Goal: Task Accomplishment & Management: Complete application form

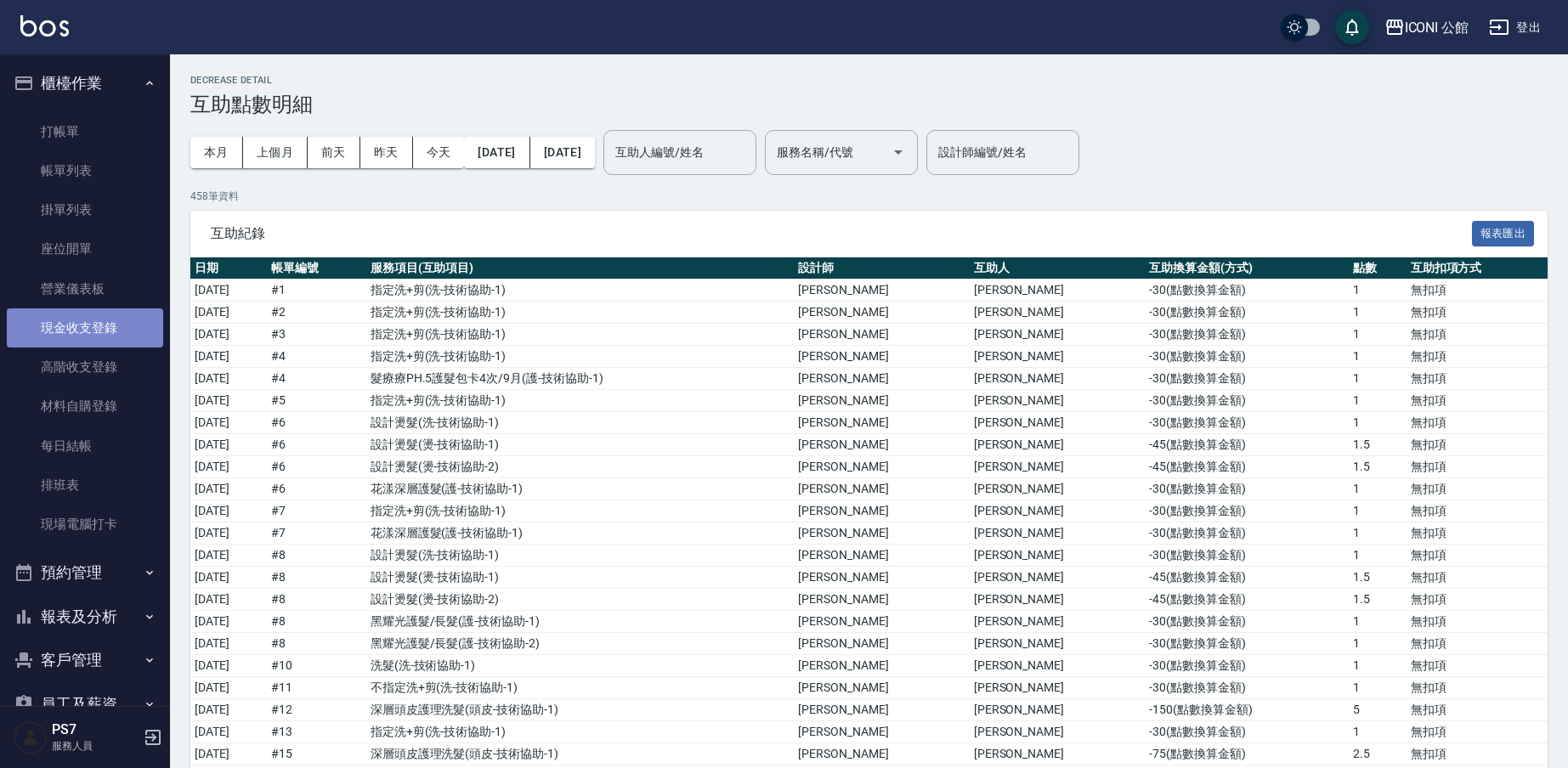
click at [104, 331] on link "現金收支登錄" at bounding box center [85, 328] width 157 height 39
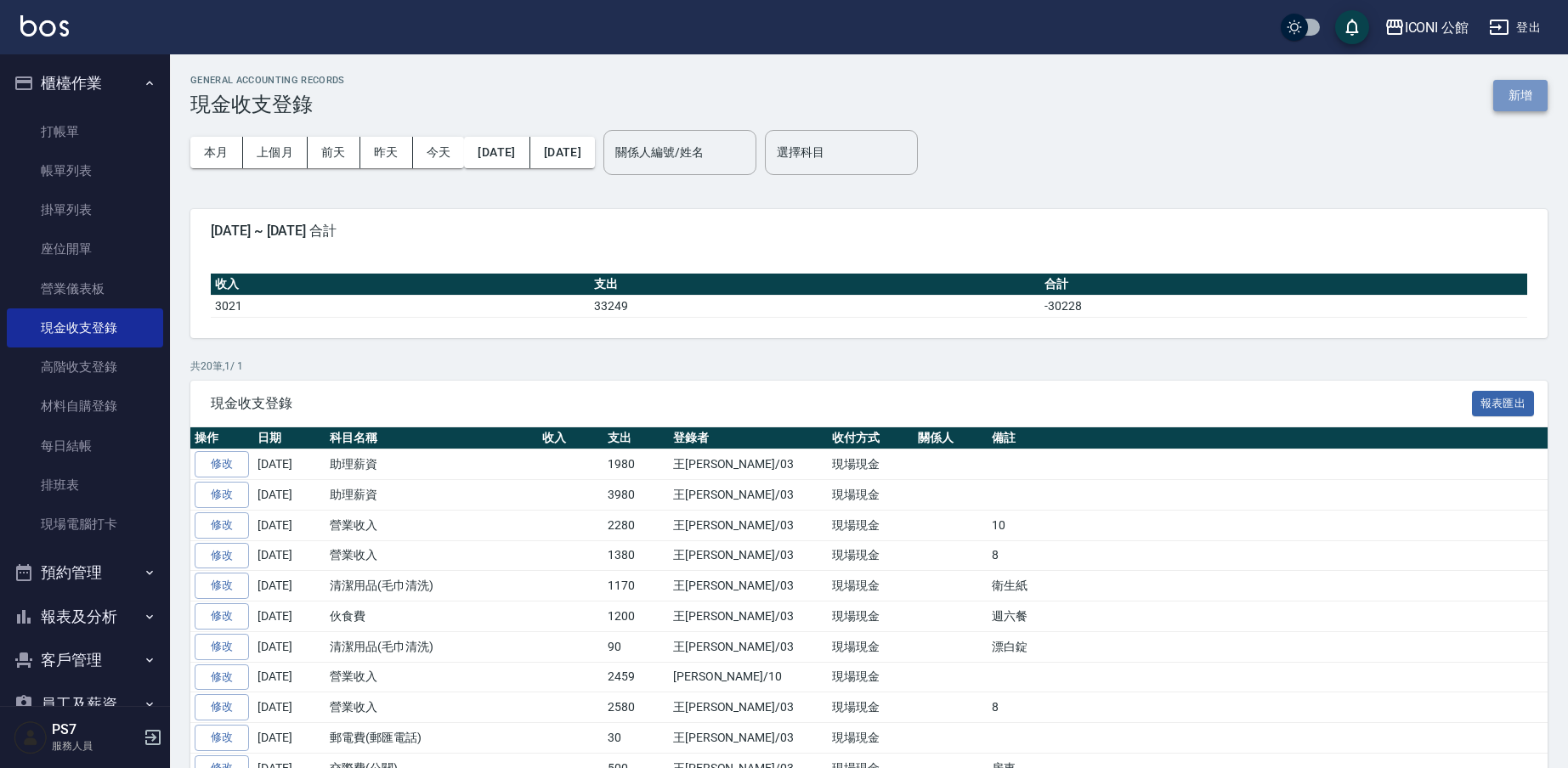
click at [1532, 101] on button "新增" at bounding box center [1520, 95] width 55 height 31
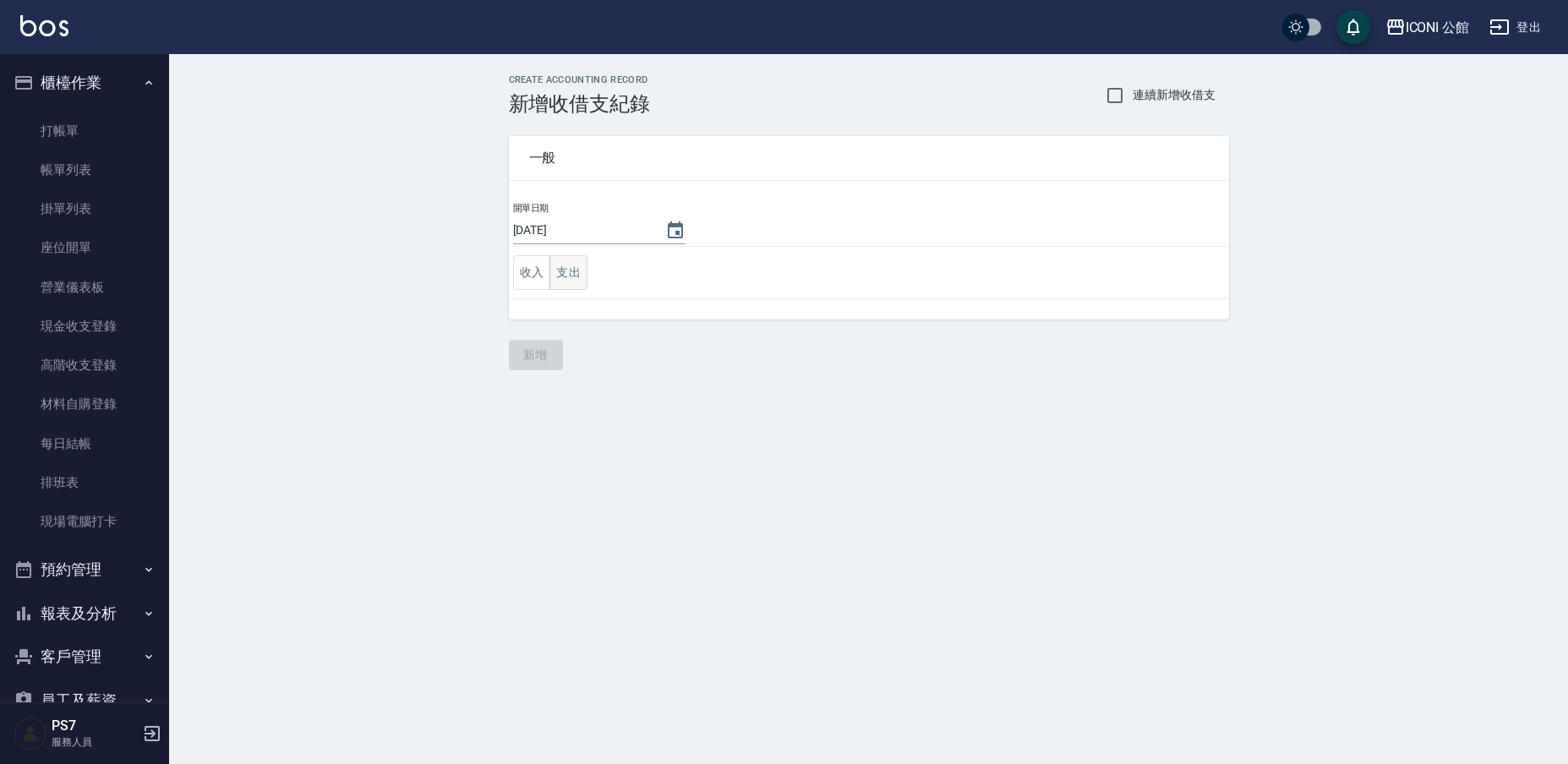
click at [576, 282] on button "支出" at bounding box center [568, 273] width 38 height 35
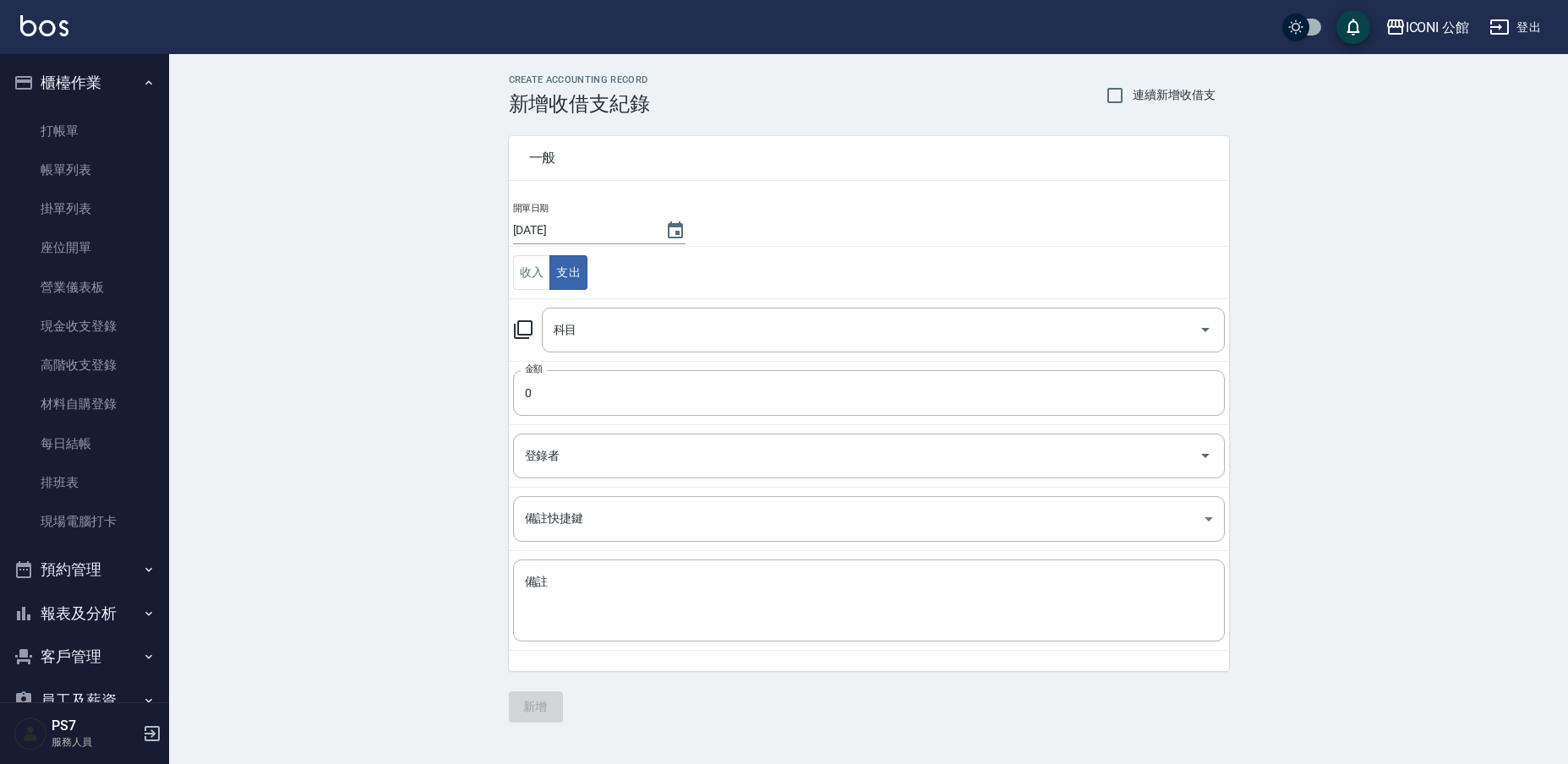
click at [520, 328] on icon at bounding box center [523, 330] width 21 height 21
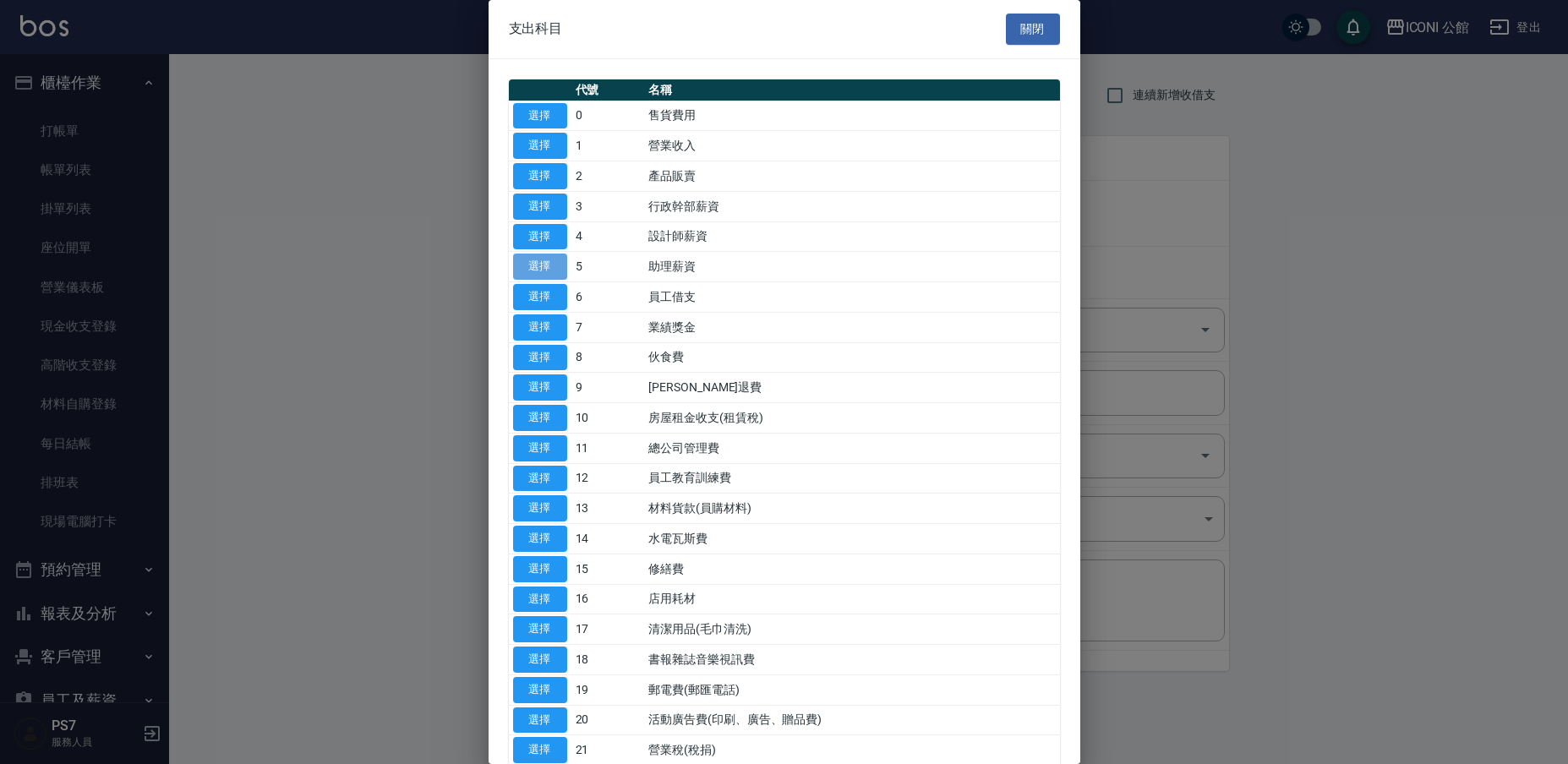
click at [551, 267] on button "選擇" at bounding box center [540, 267] width 54 height 26
type input "5 助理薪資"
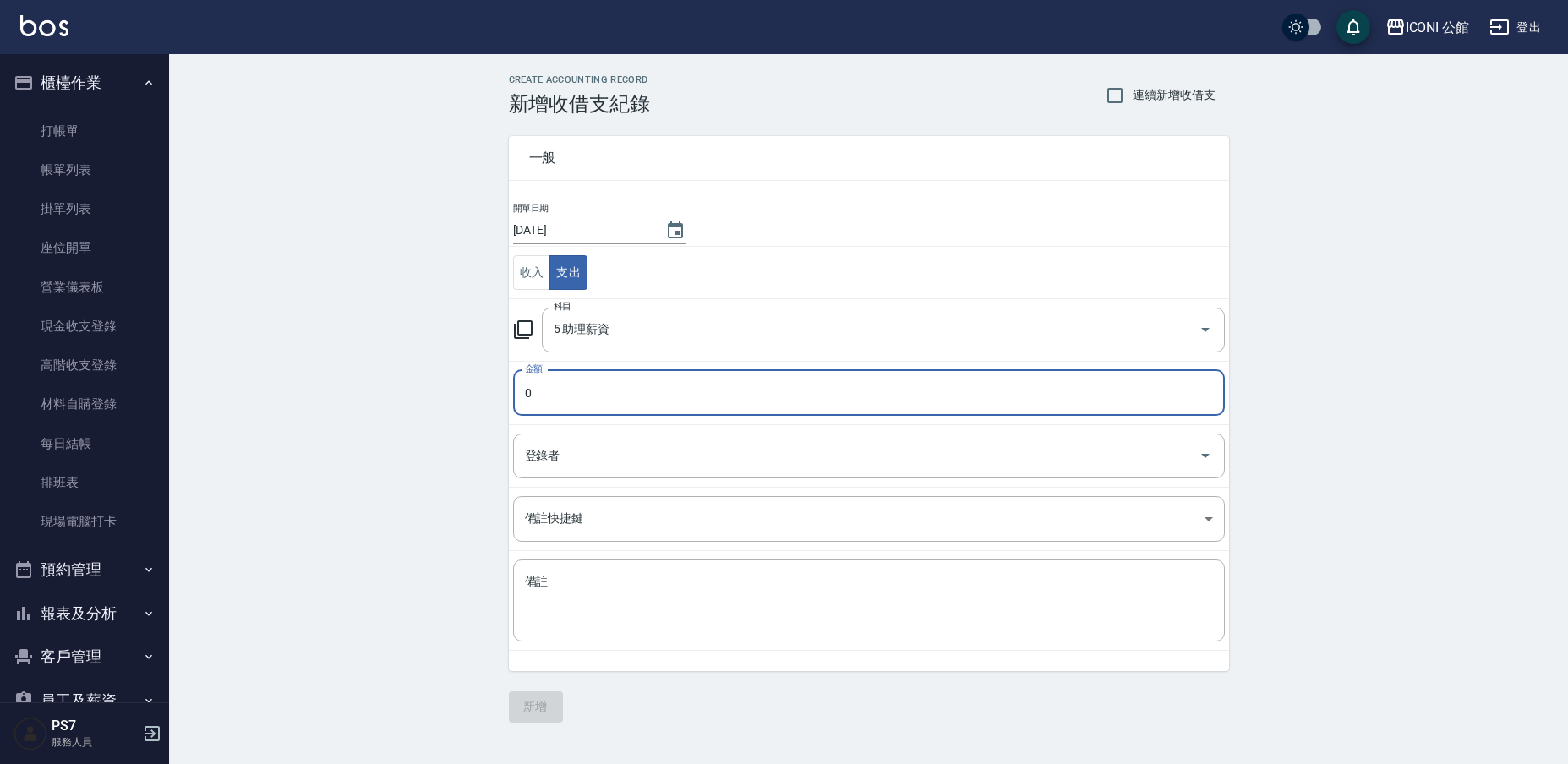
click at [579, 394] on input "0" at bounding box center [868, 393] width 711 height 46
type input "01980"
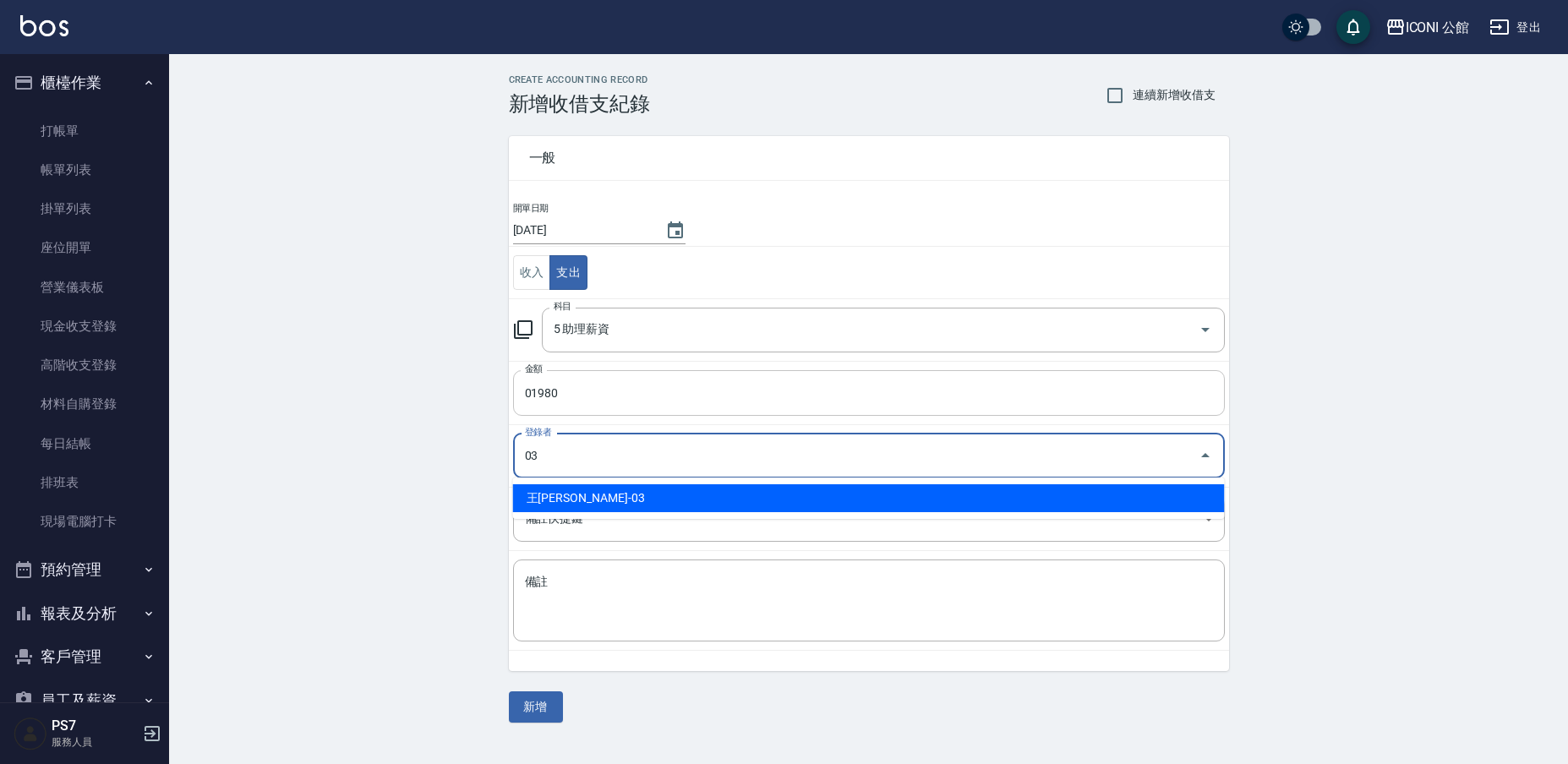
type input "王Lisa-03"
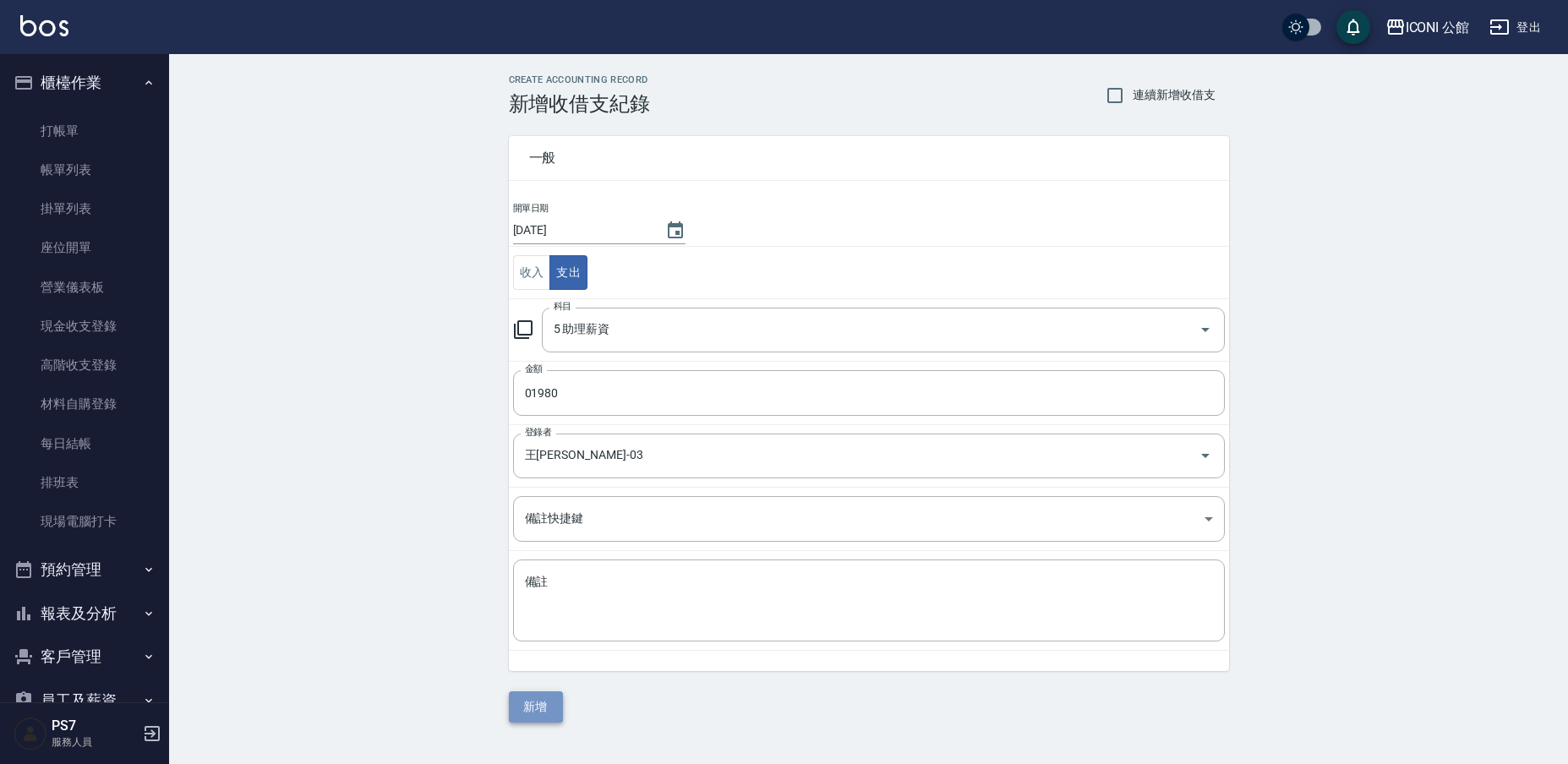
click at [534, 714] on button "新增" at bounding box center [536, 707] width 54 height 31
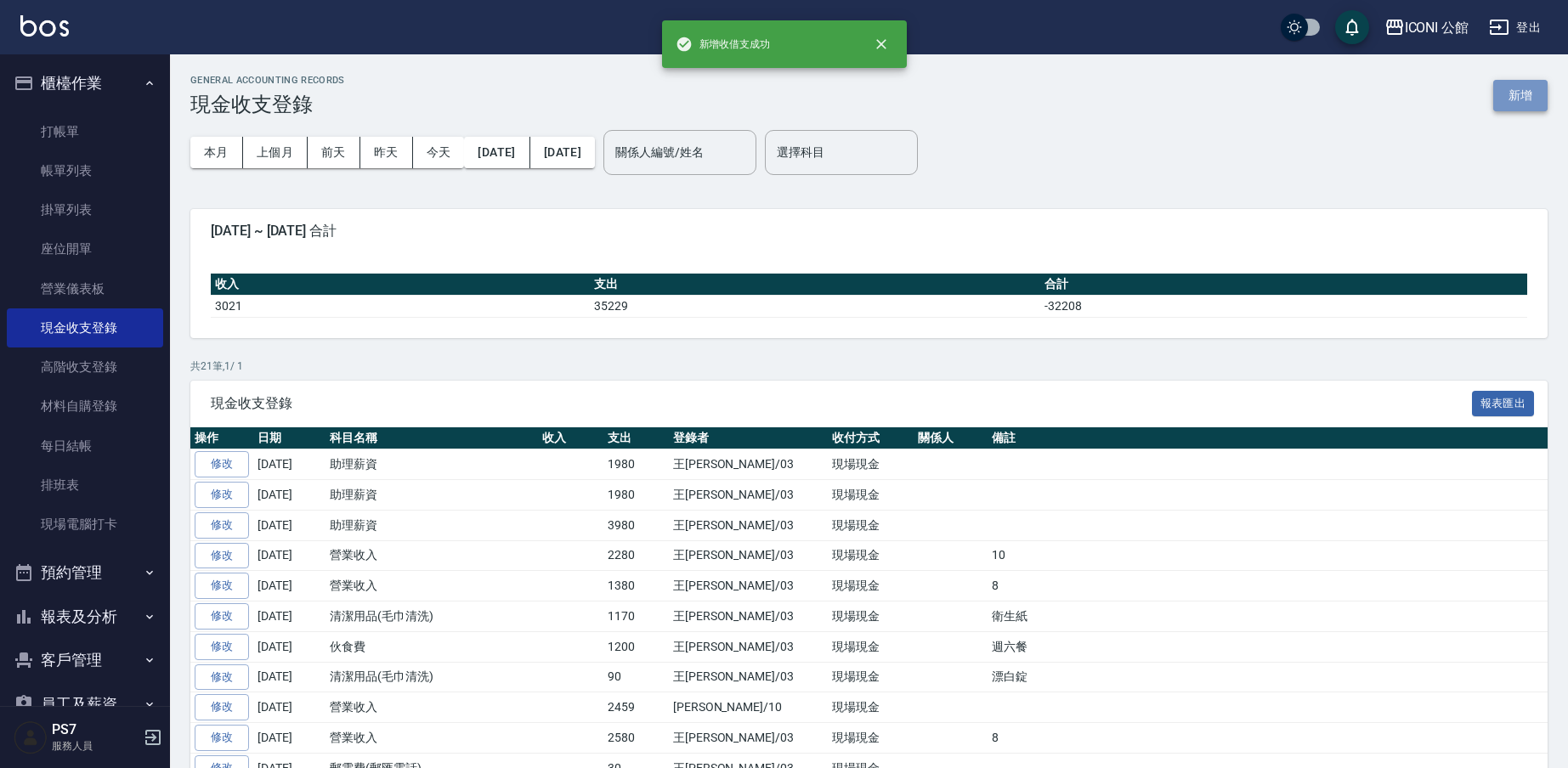
click at [1525, 101] on button "新增" at bounding box center [1520, 95] width 55 height 31
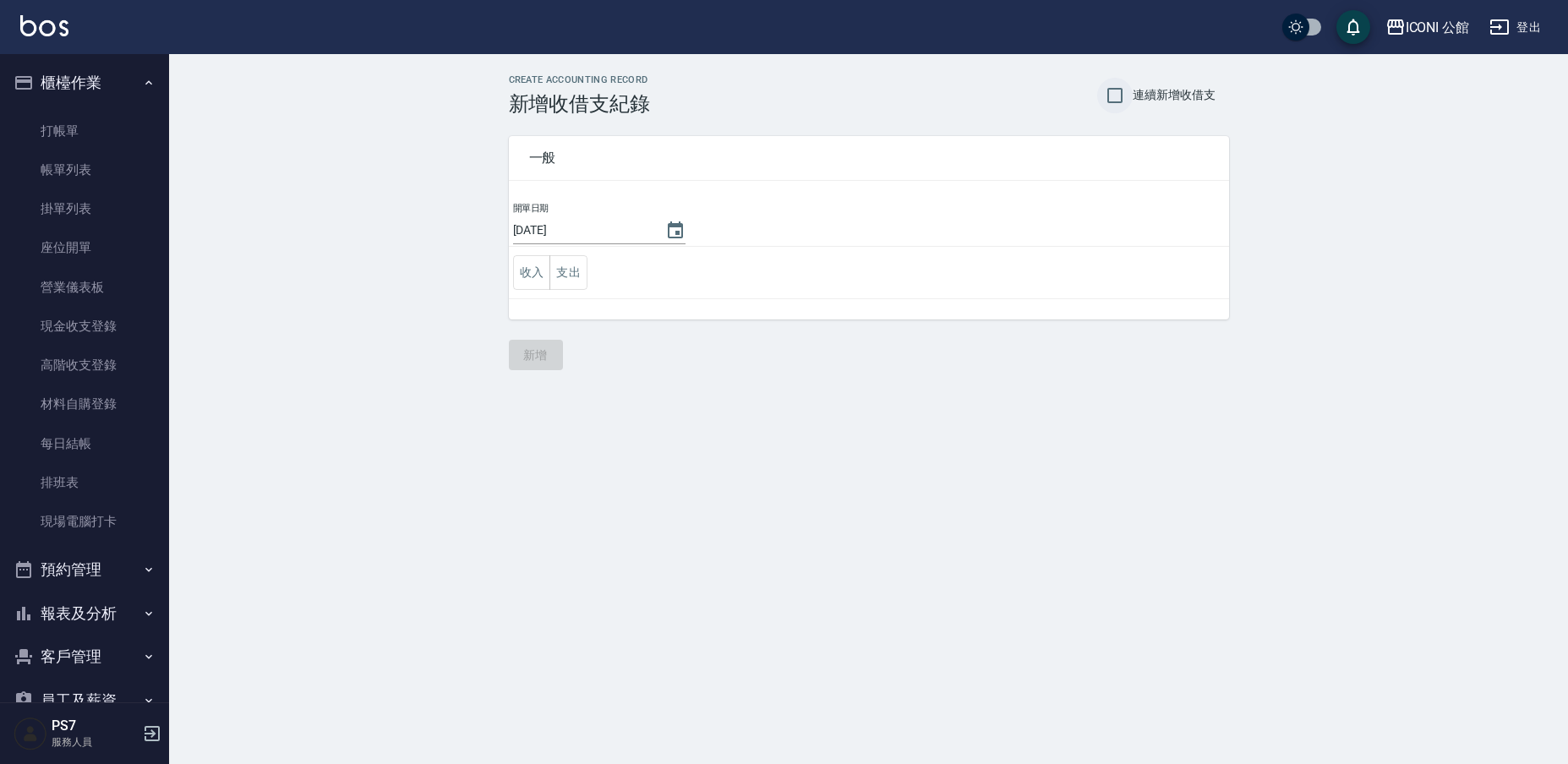
click at [1119, 95] on input "連續新增收借支" at bounding box center [1115, 96] width 36 height 36
checkbox input "true"
click at [571, 274] on button "支出" at bounding box center [568, 273] width 38 height 35
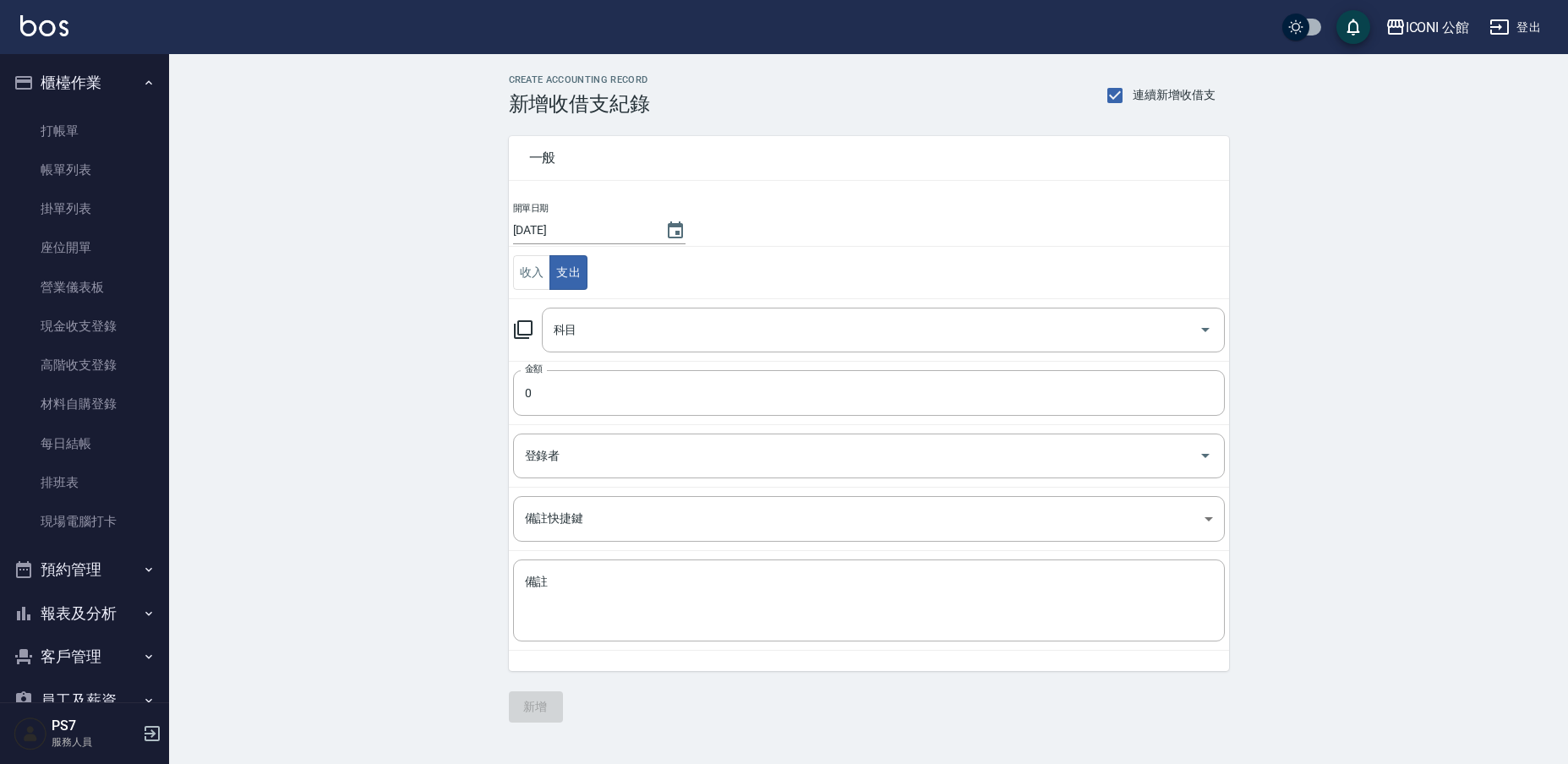
click at [528, 330] on icon at bounding box center [523, 330] width 21 height 21
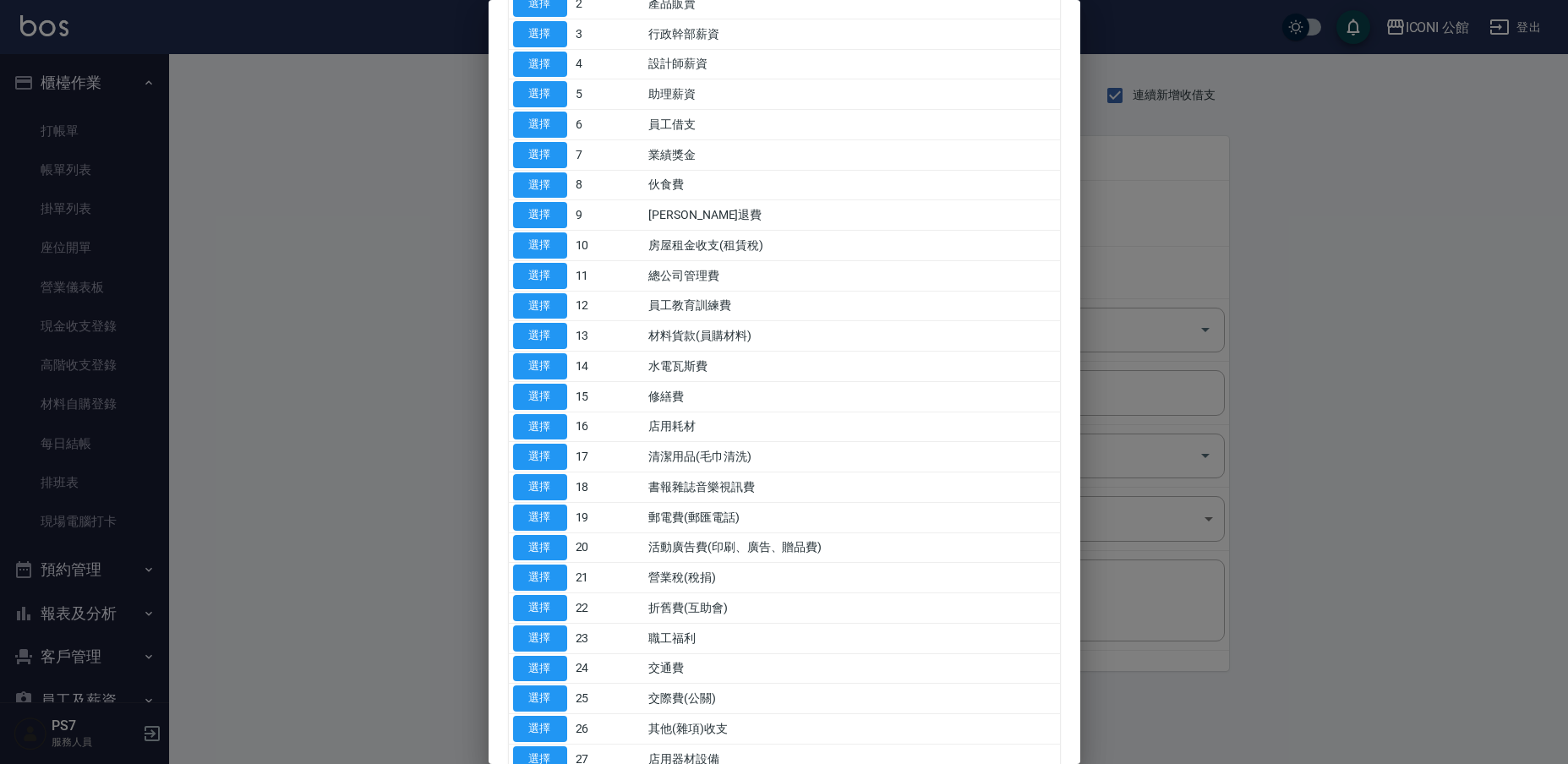
scroll to position [186, 0]
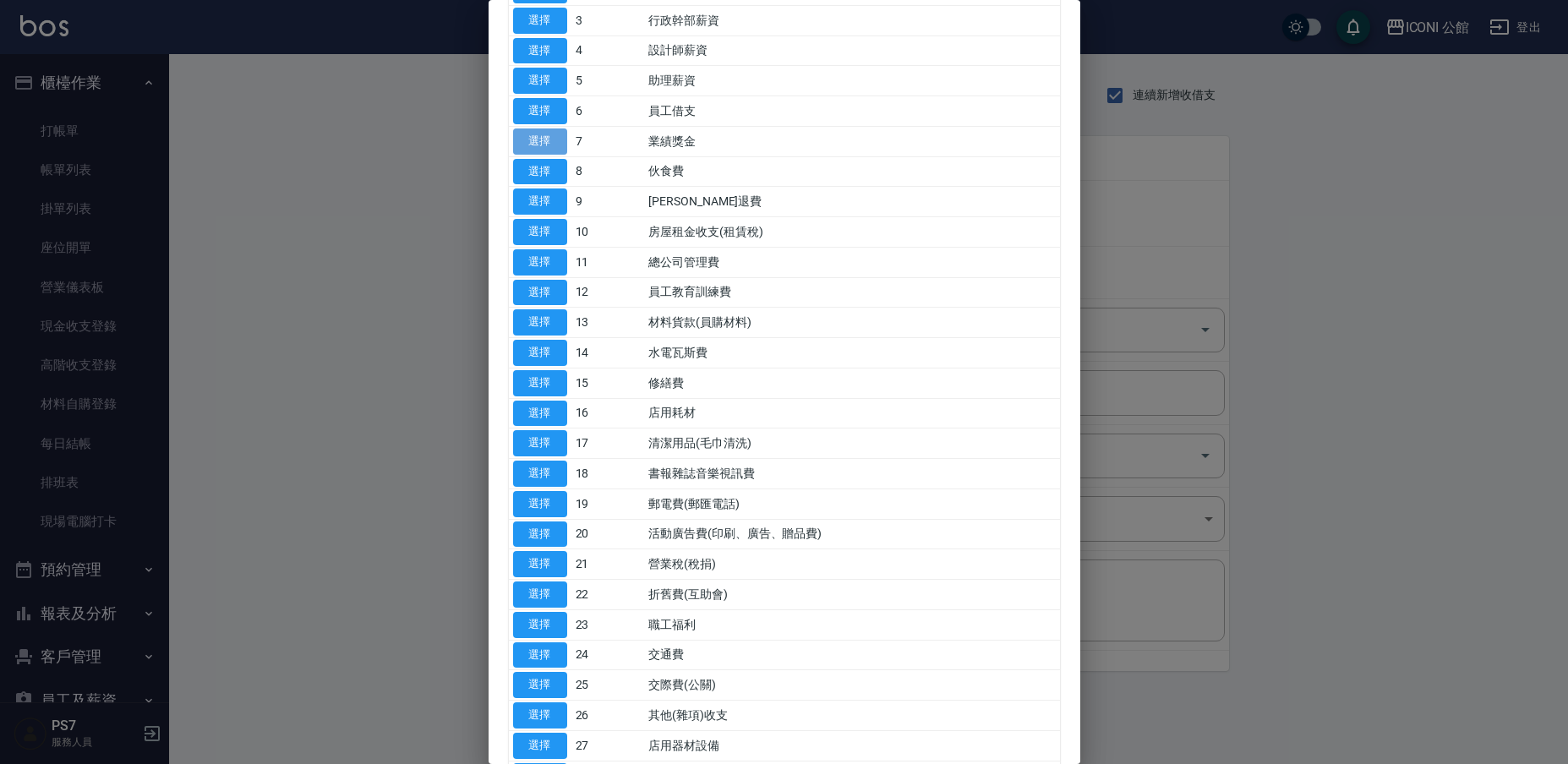
click at [545, 134] on button "選擇" at bounding box center [540, 142] width 54 height 26
type input "7 業績獎金"
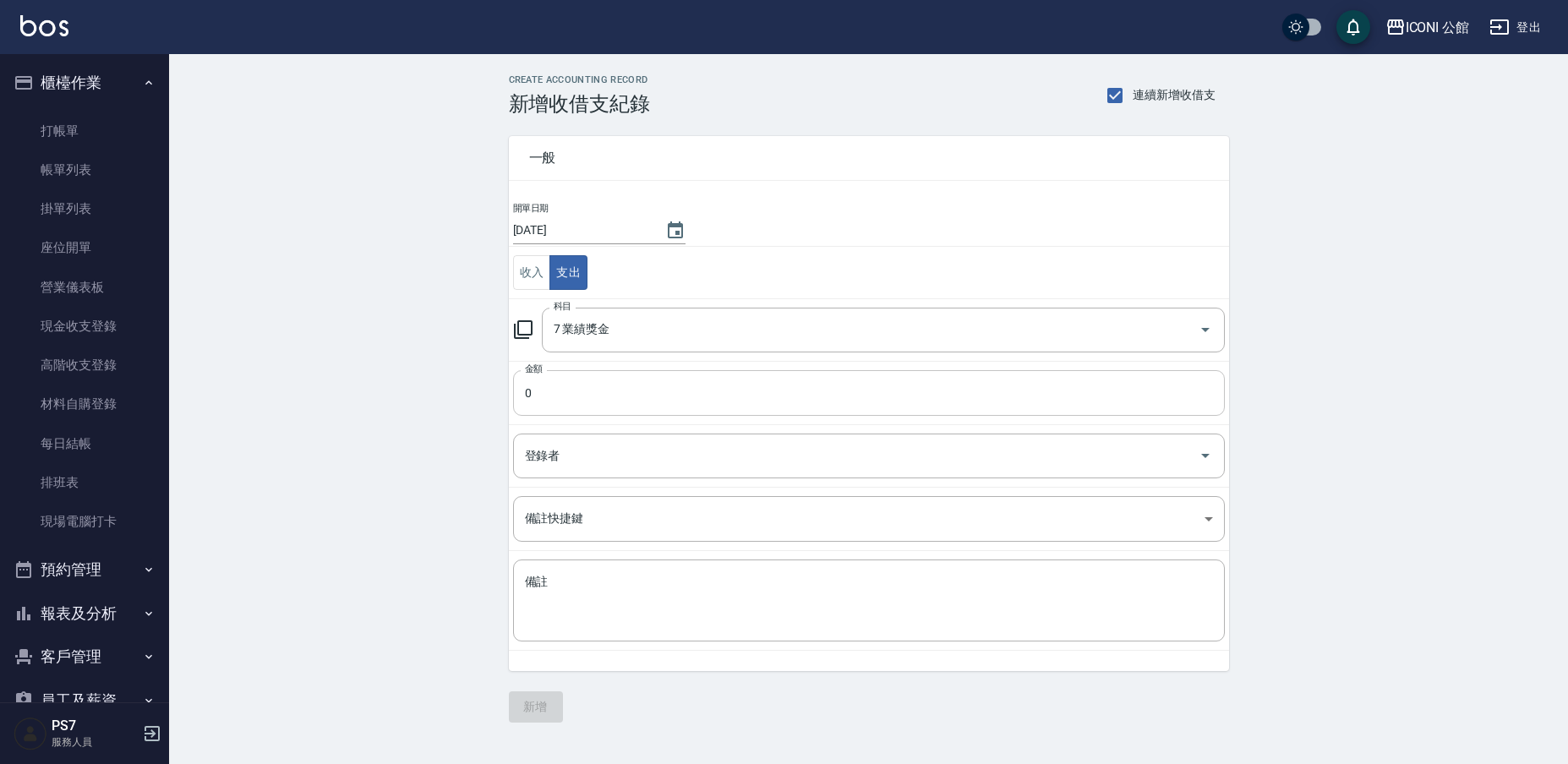
click at [556, 399] on input "0" at bounding box center [868, 393] width 711 height 46
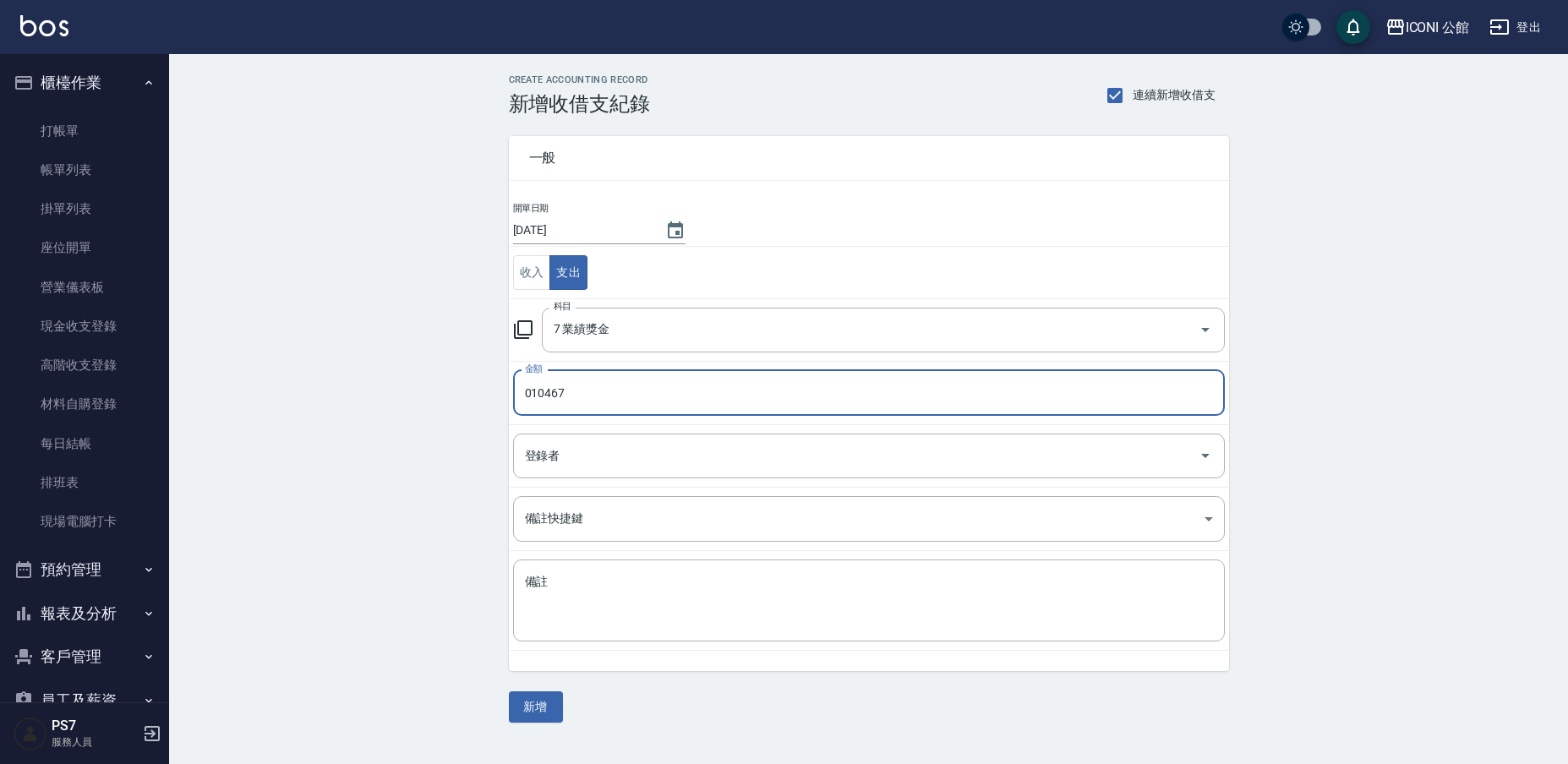
type input "010467"
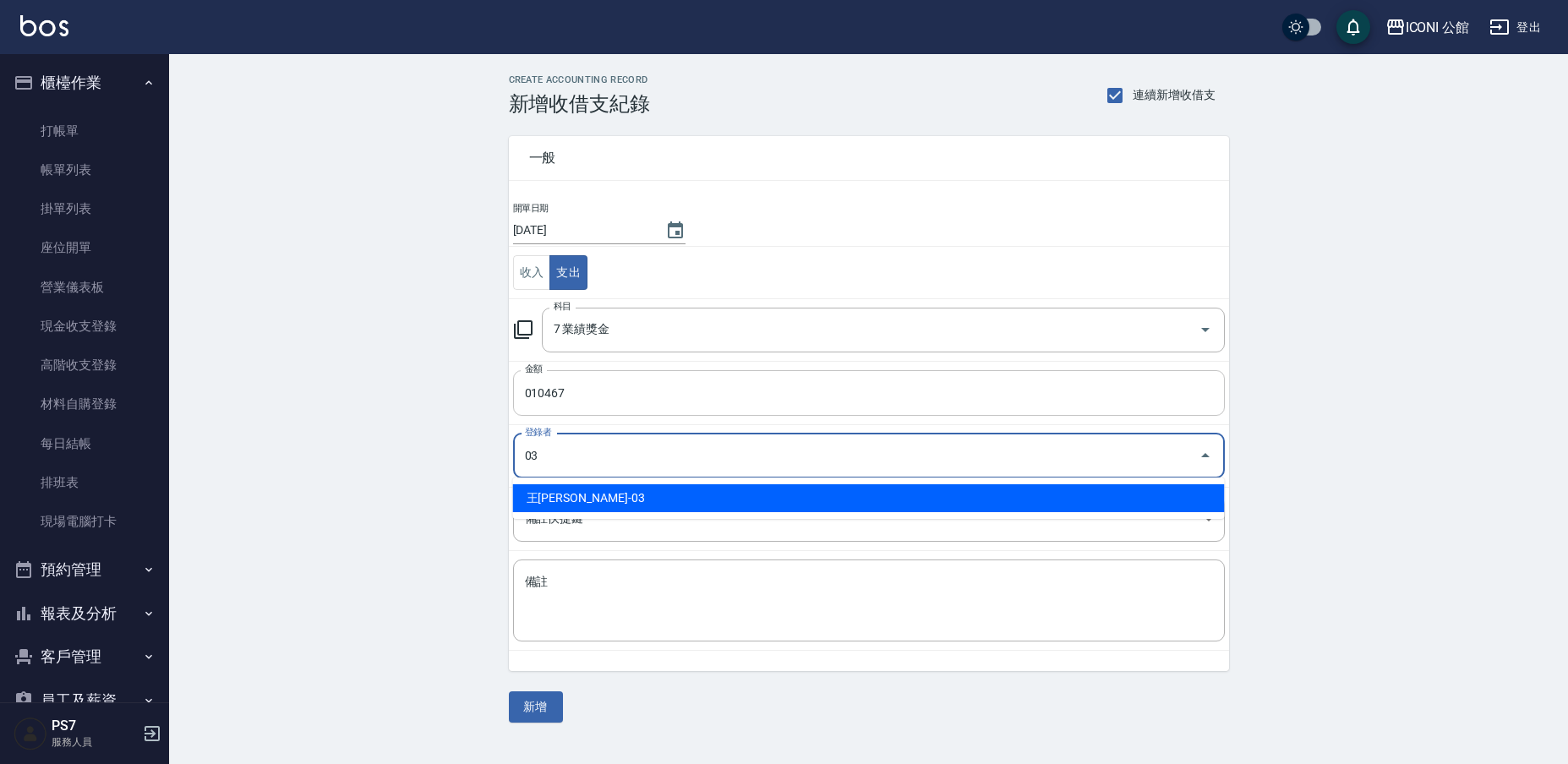
type input "王Lisa-03"
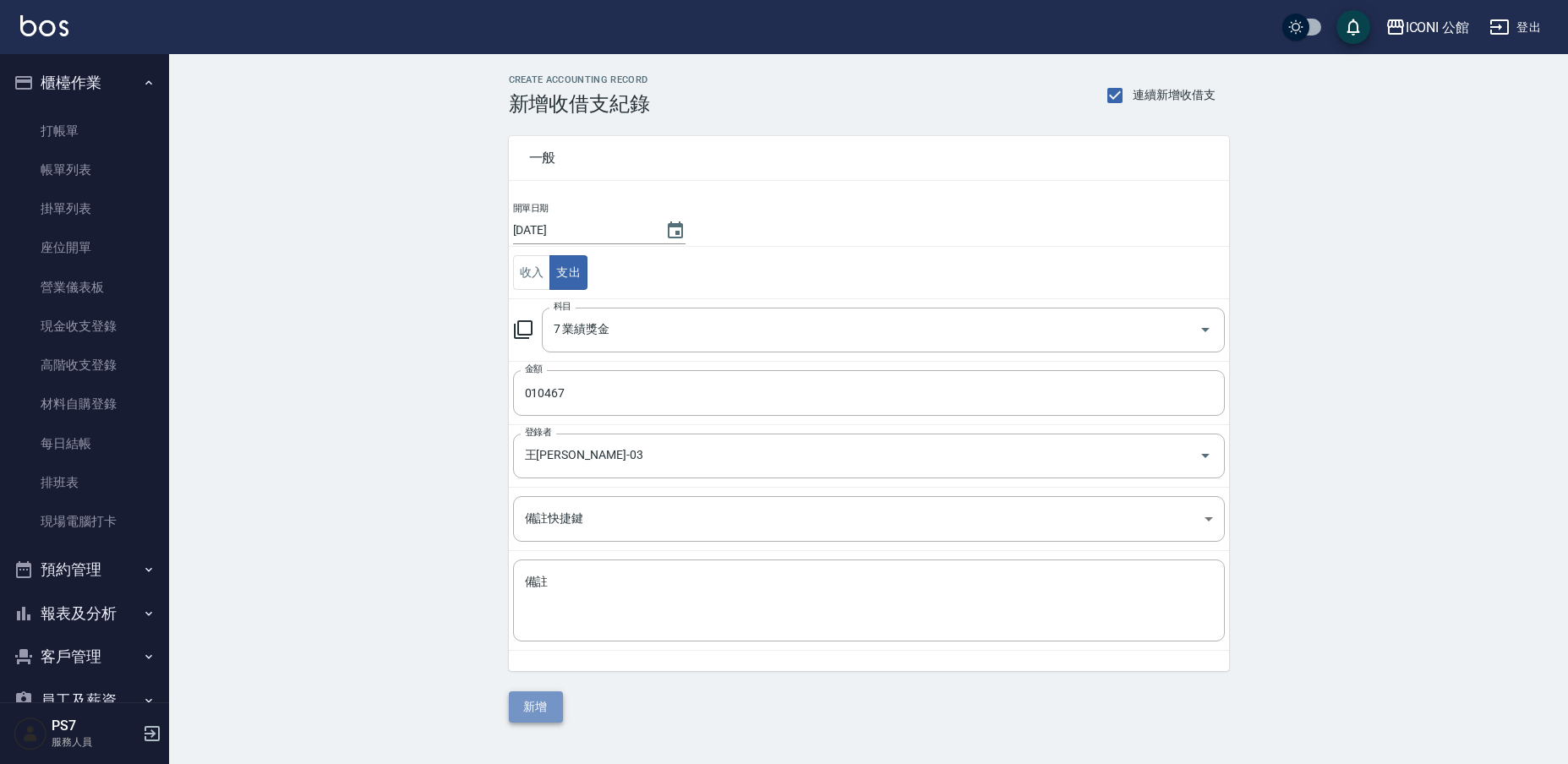
click at [552, 716] on button "新增" at bounding box center [536, 707] width 54 height 31
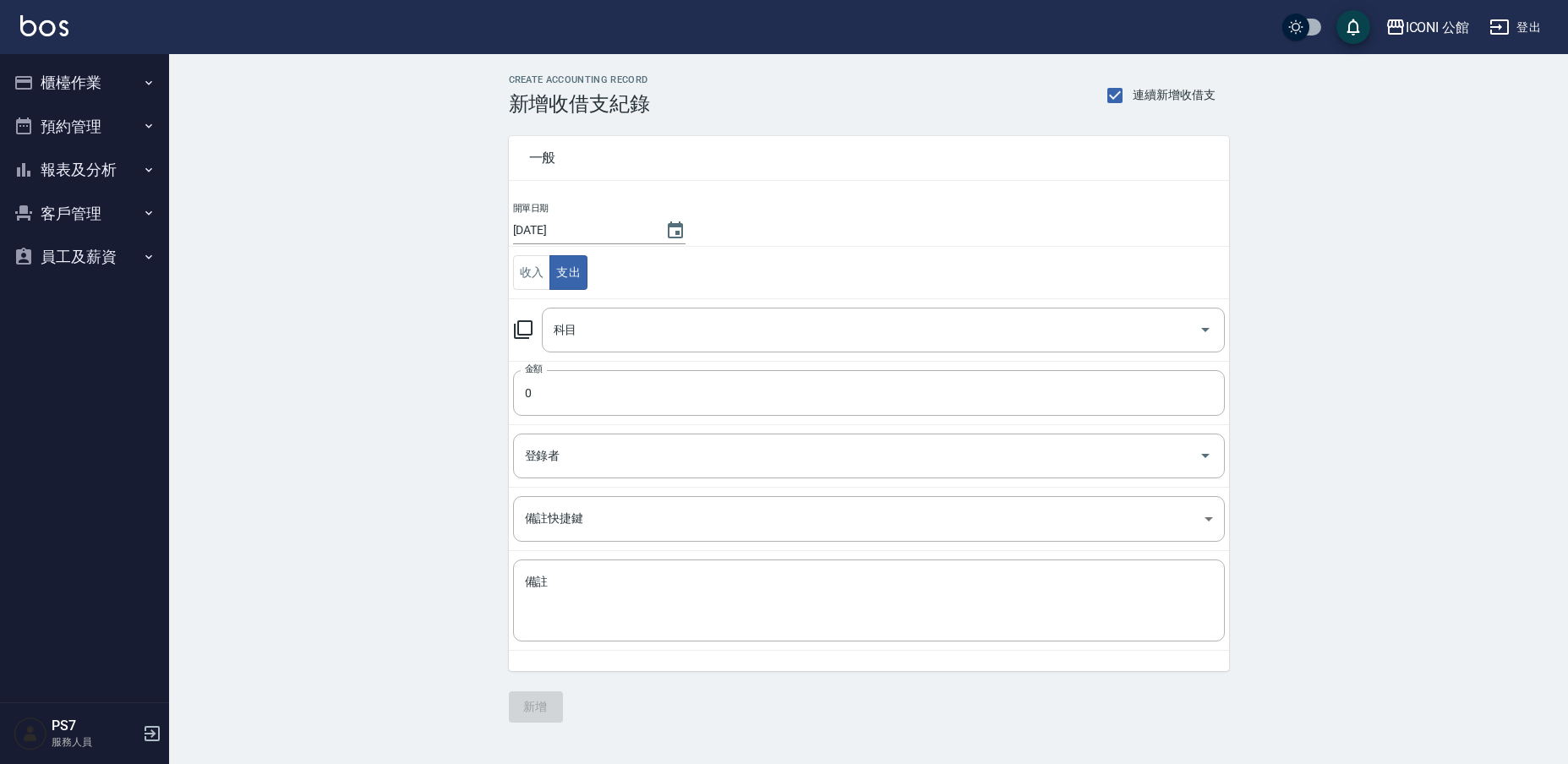
click at [524, 334] on icon at bounding box center [523, 330] width 21 height 21
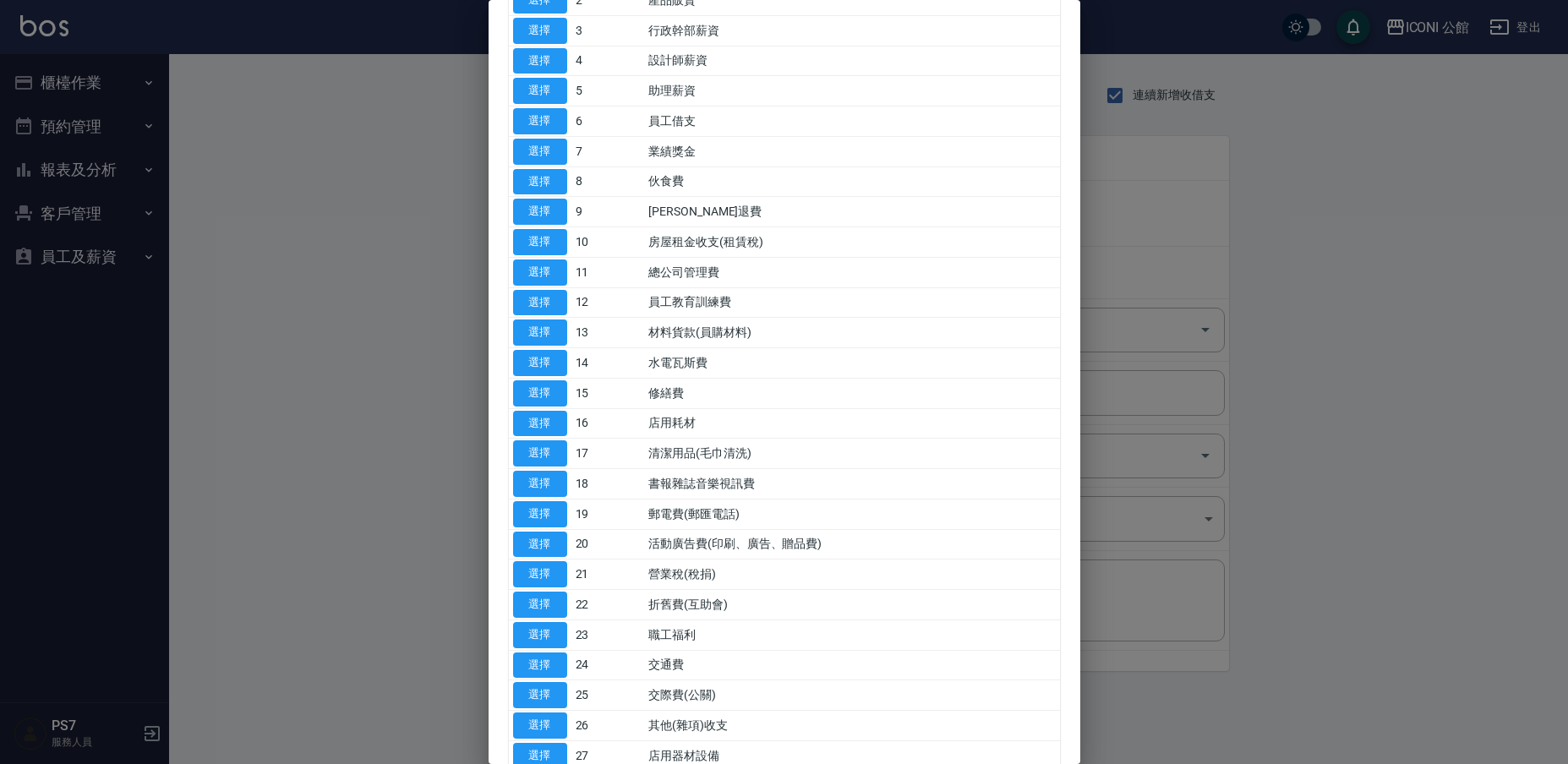
scroll to position [177, 0]
click at [548, 563] on button "選擇" at bounding box center [540, 573] width 54 height 26
type input "21 營業稅(稅捐)"
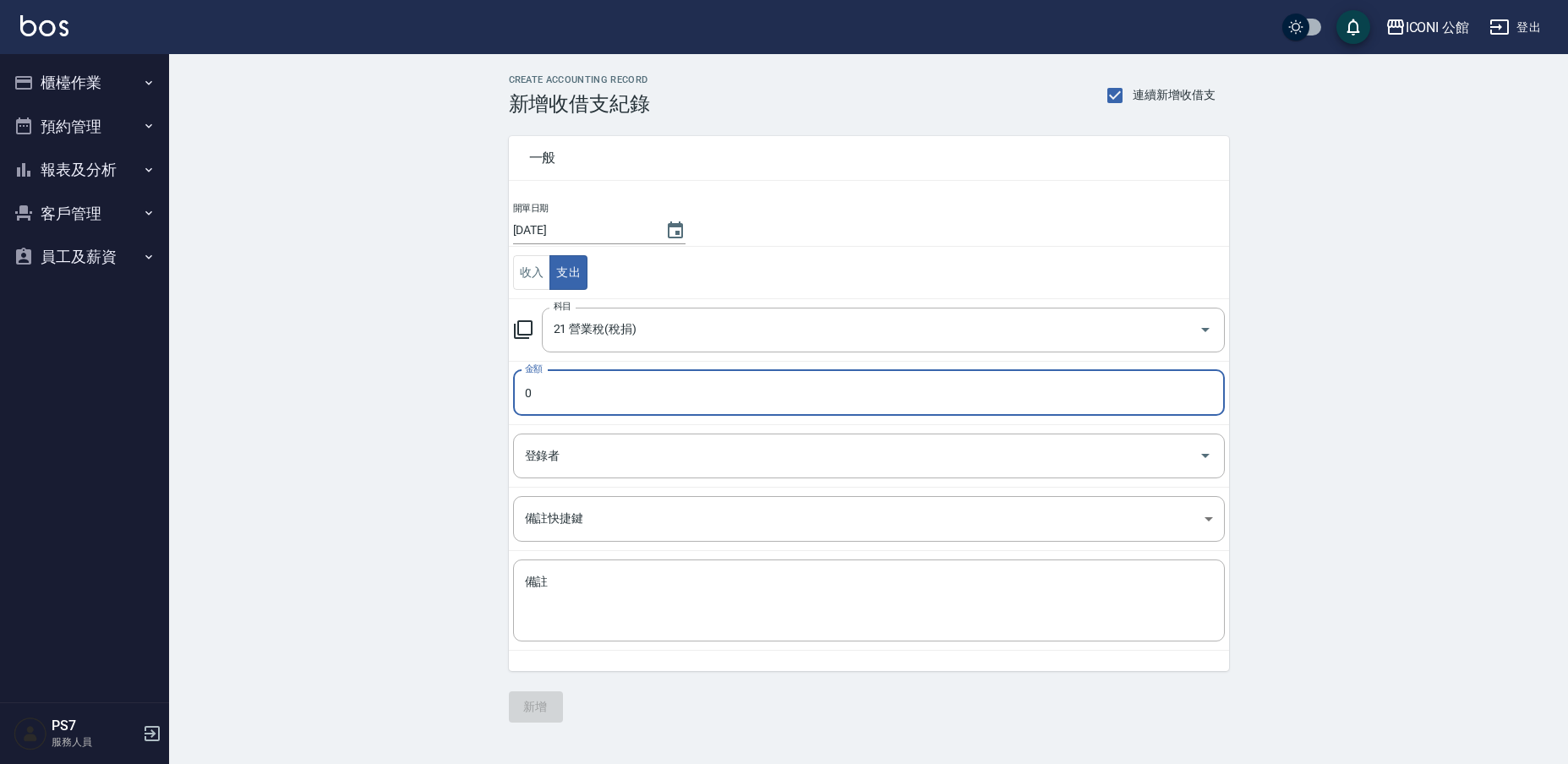
click at [566, 396] on input "0" at bounding box center [868, 393] width 711 height 46
type input "06957"
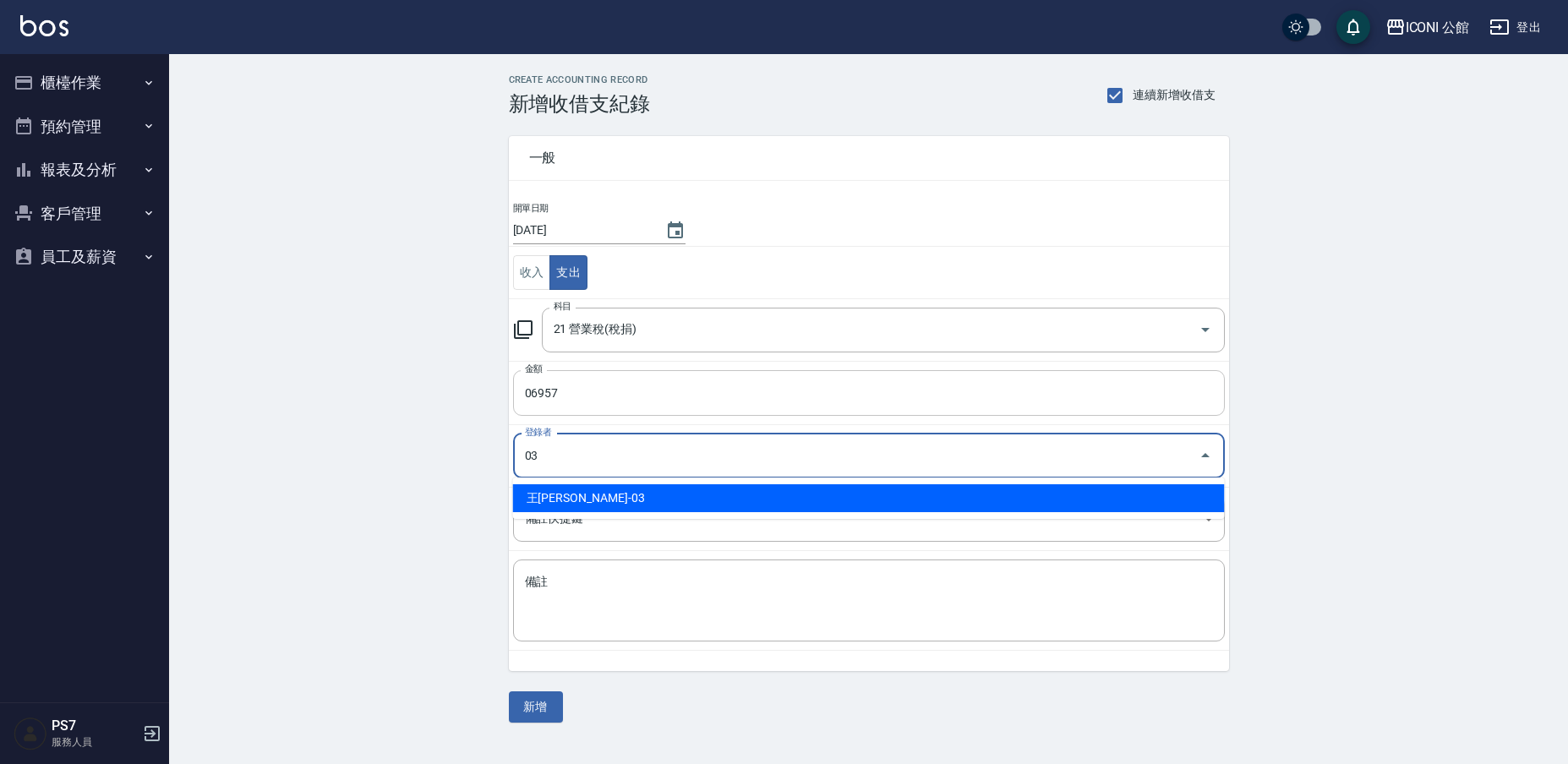
type input "王[PERSON_NAME]-03"
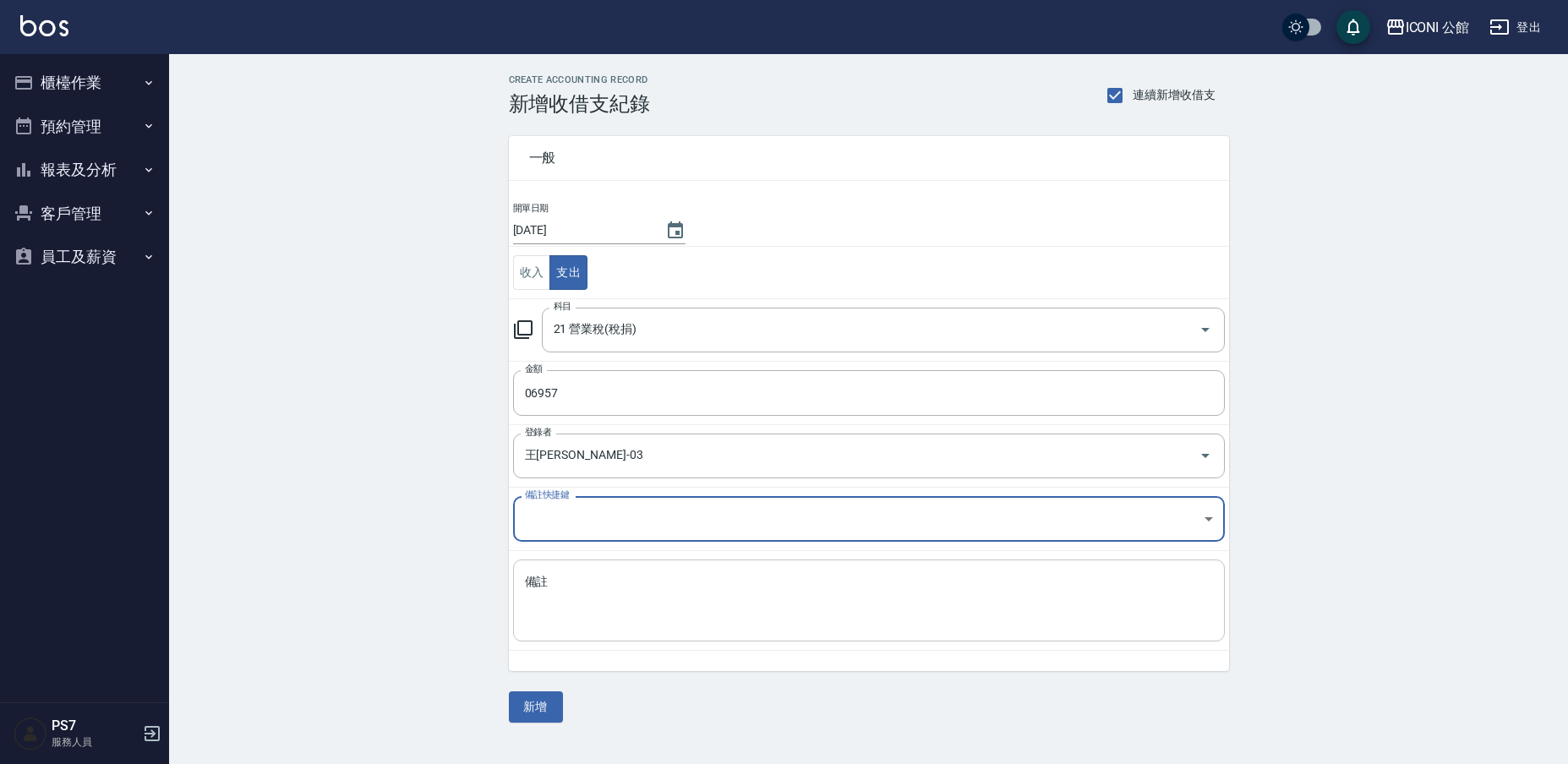
click at [557, 596] on textarea "備註" at bounding box center [869, 601] width 688 height 55
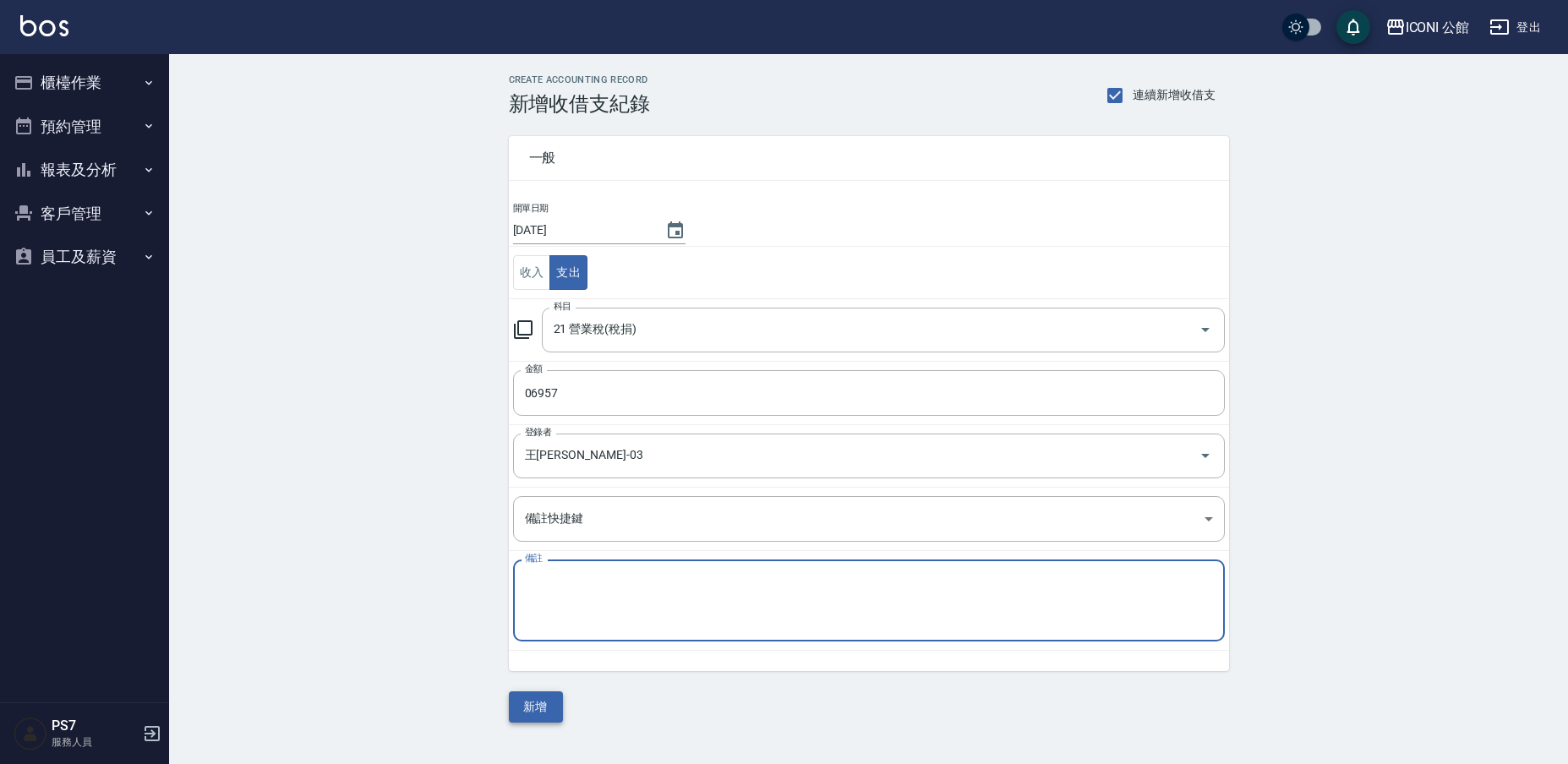
click at [547, 705] on button "新增" at bounding box center [536, 707] width 54 height 31
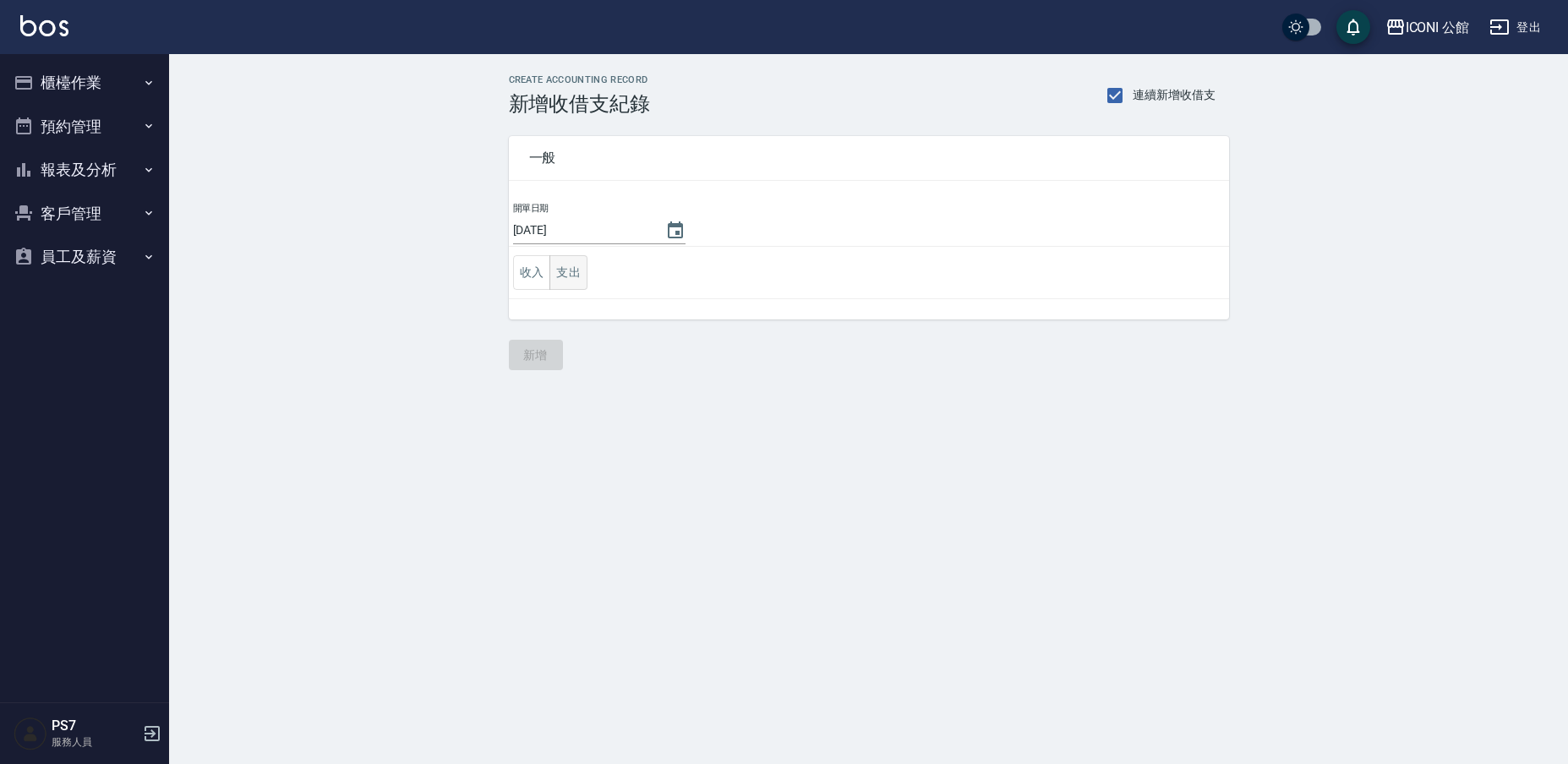
click at [561, 273] on button "支出" at bounding box center [568, 273] width 38 height 35
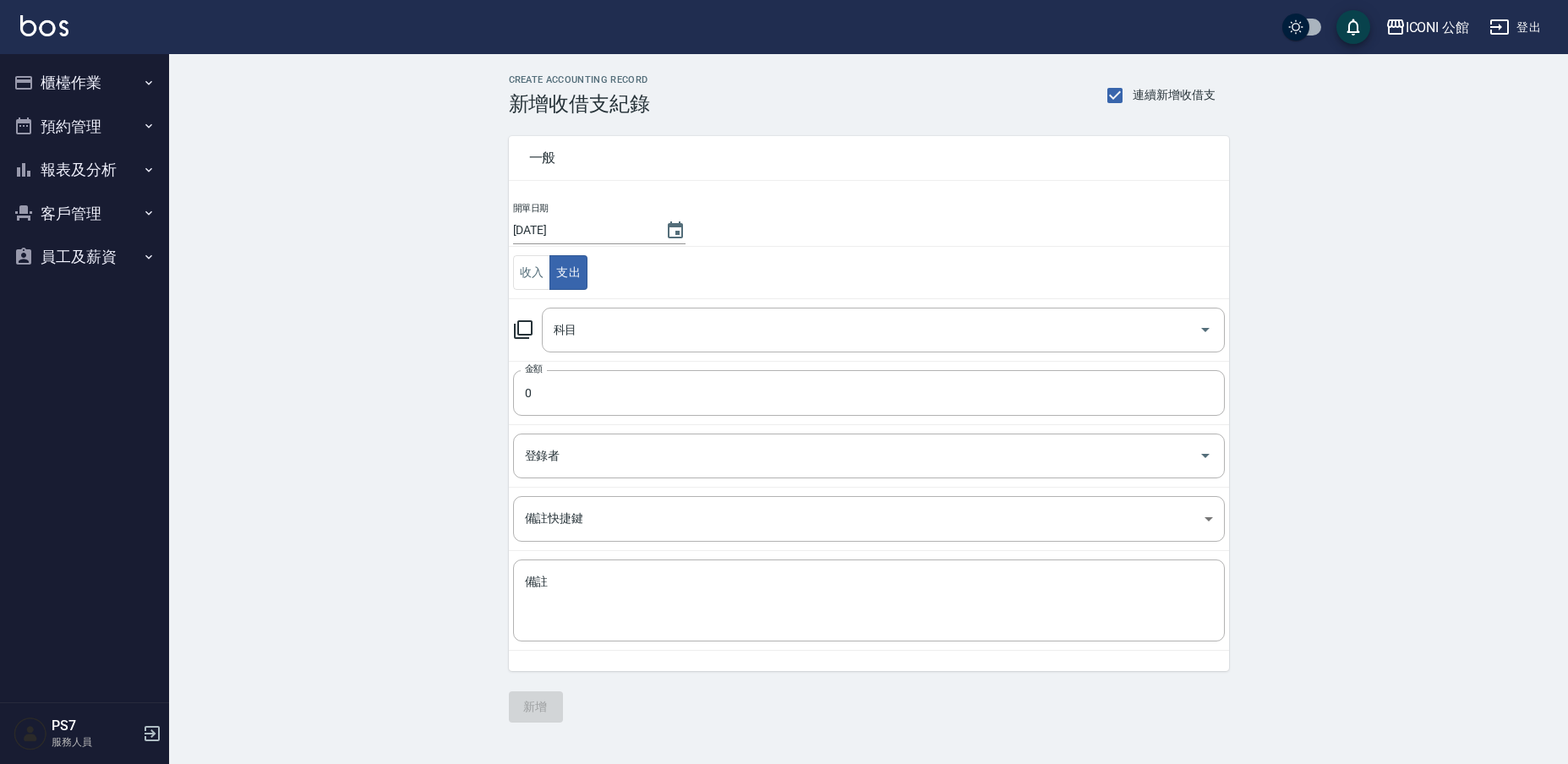
click at [524, 329] on icon at bounding box center [523, 330] width 21 height 21
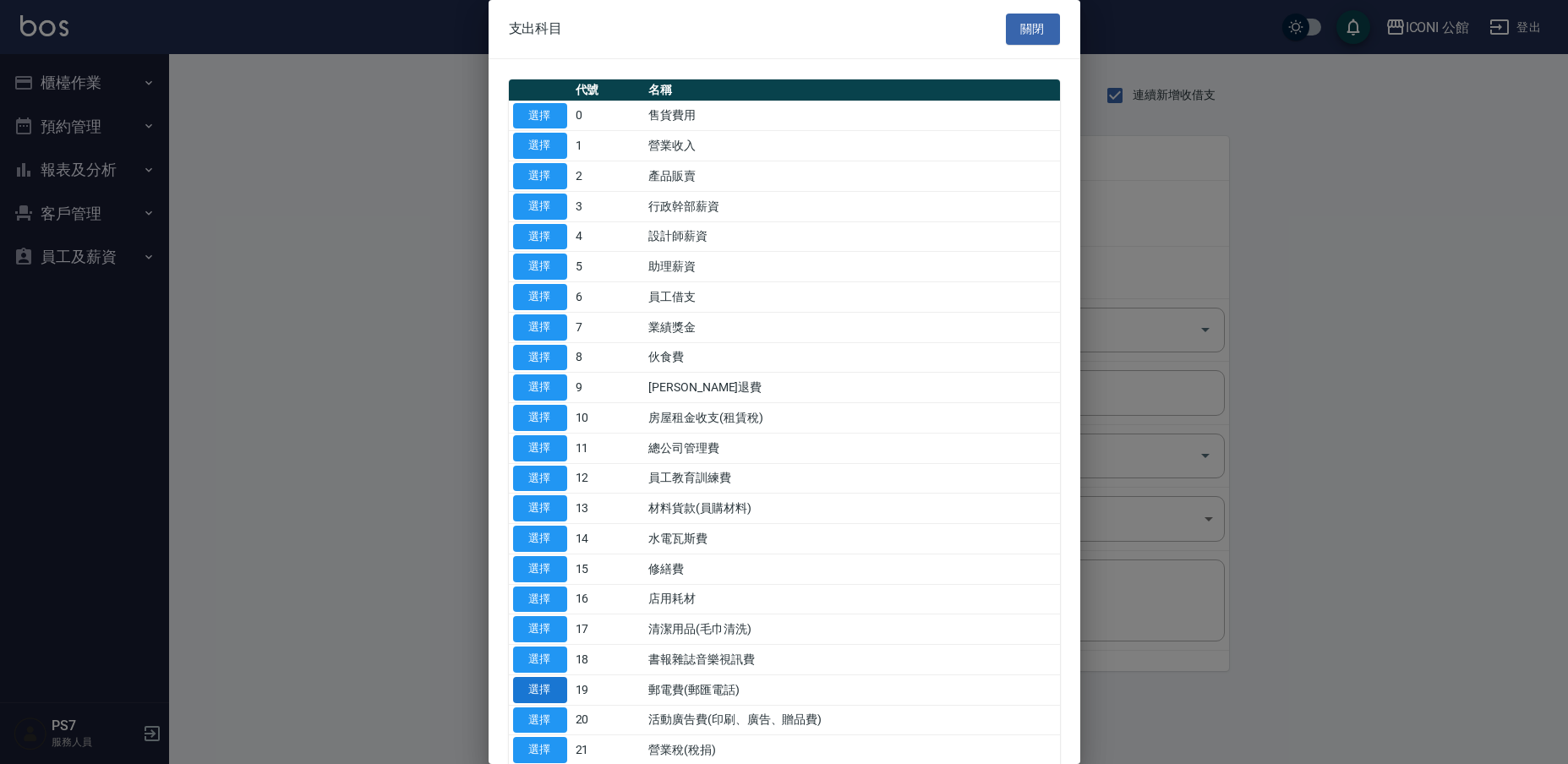
click at [554, 682] on button "選擇" at bounding box center [540, 690] width 54 height 26
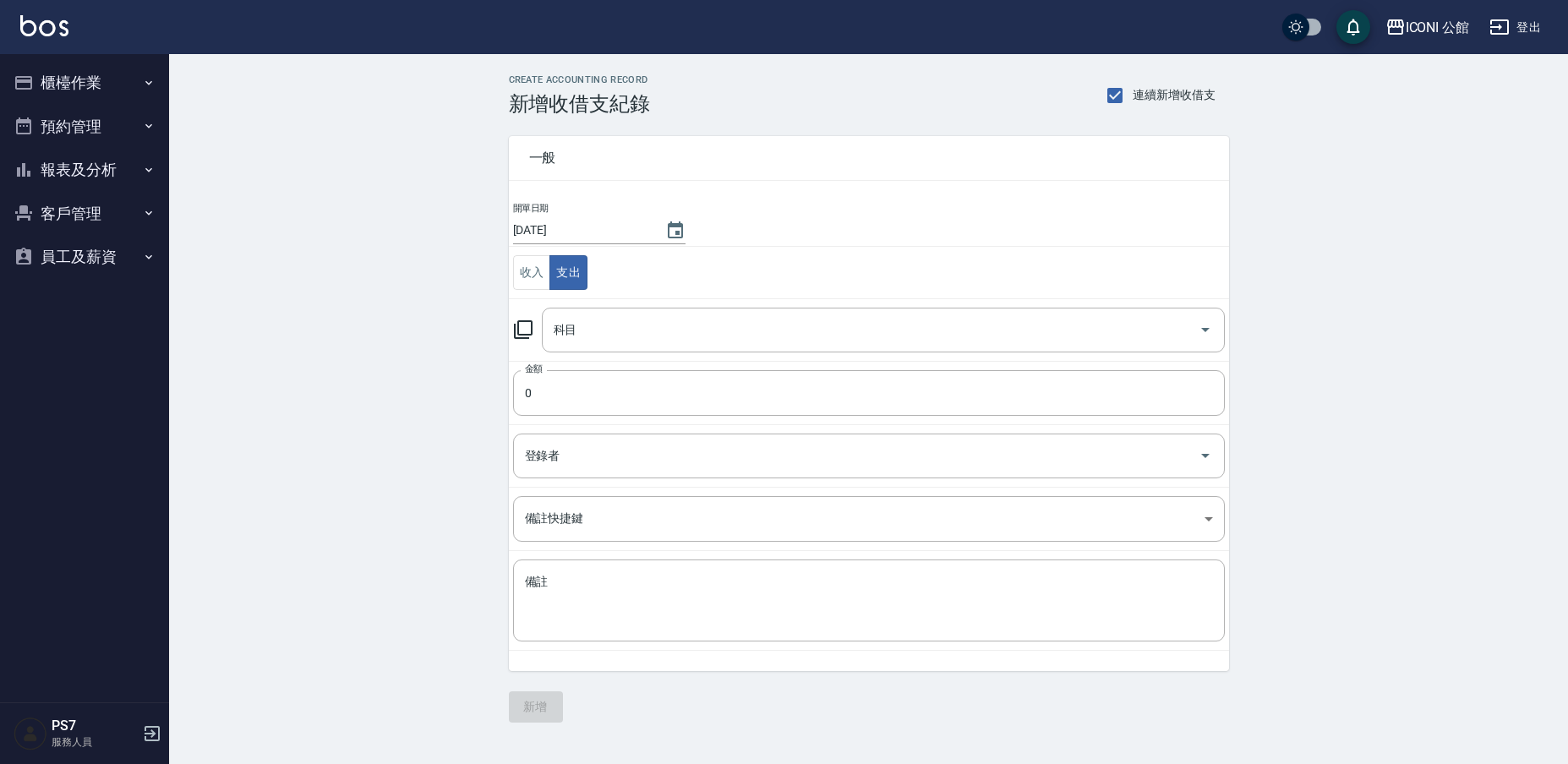
type input "19 郵電費(郵匯電話)"
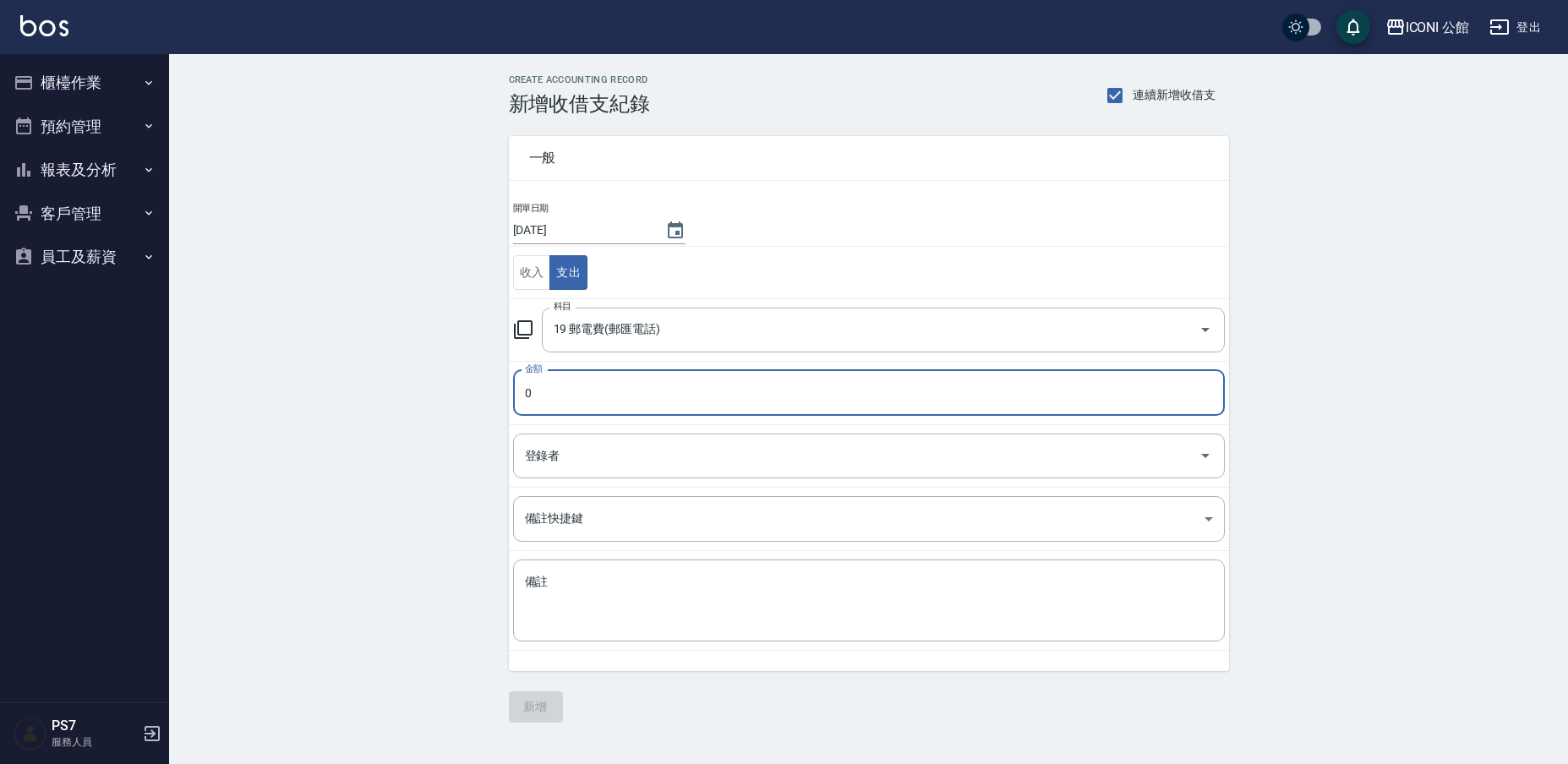
click at [576, 398] on input "0" at bounding box center [868, 393] width 711 height 46
type input "0940"
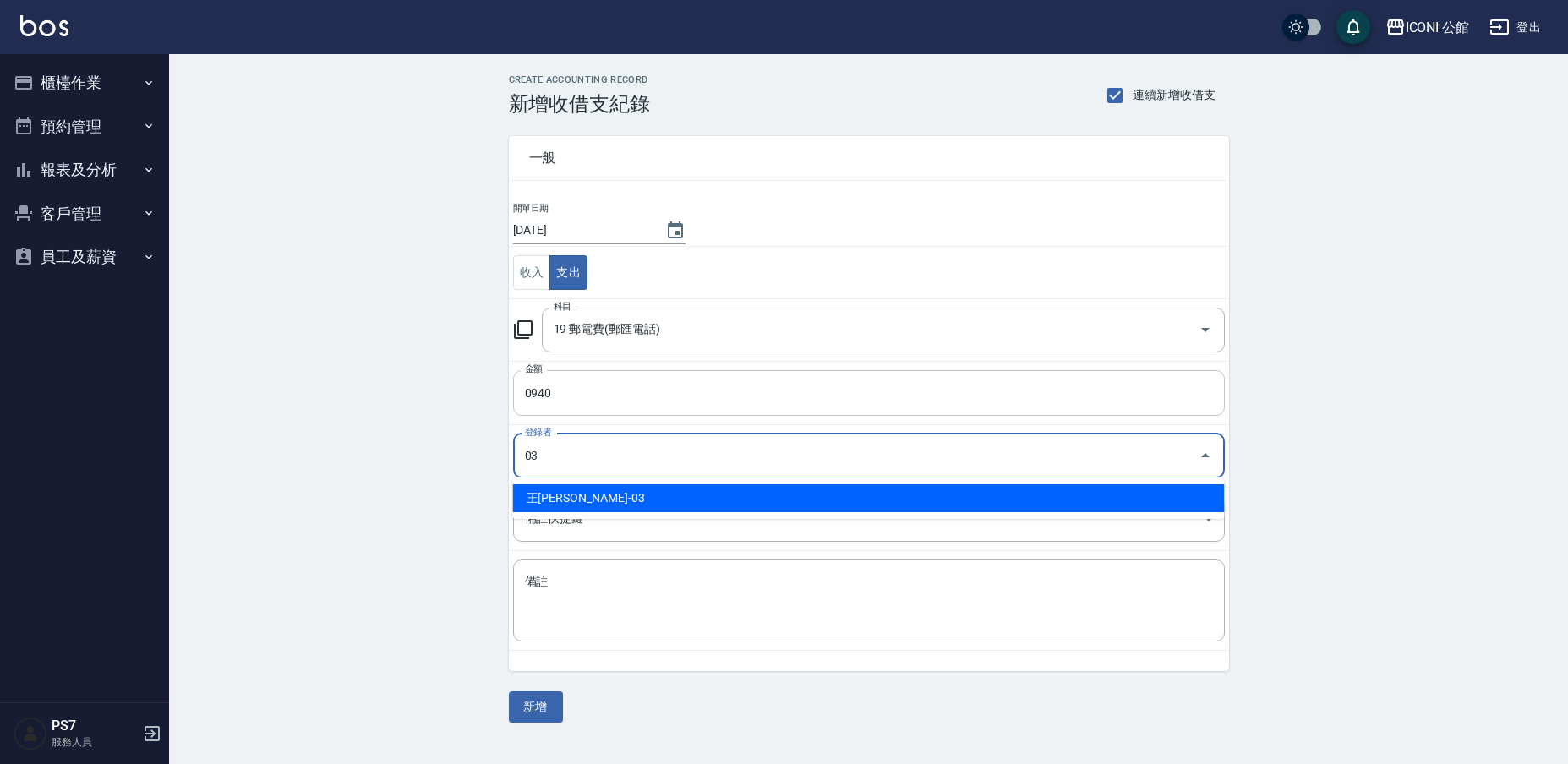
type input "王Lisa-03"
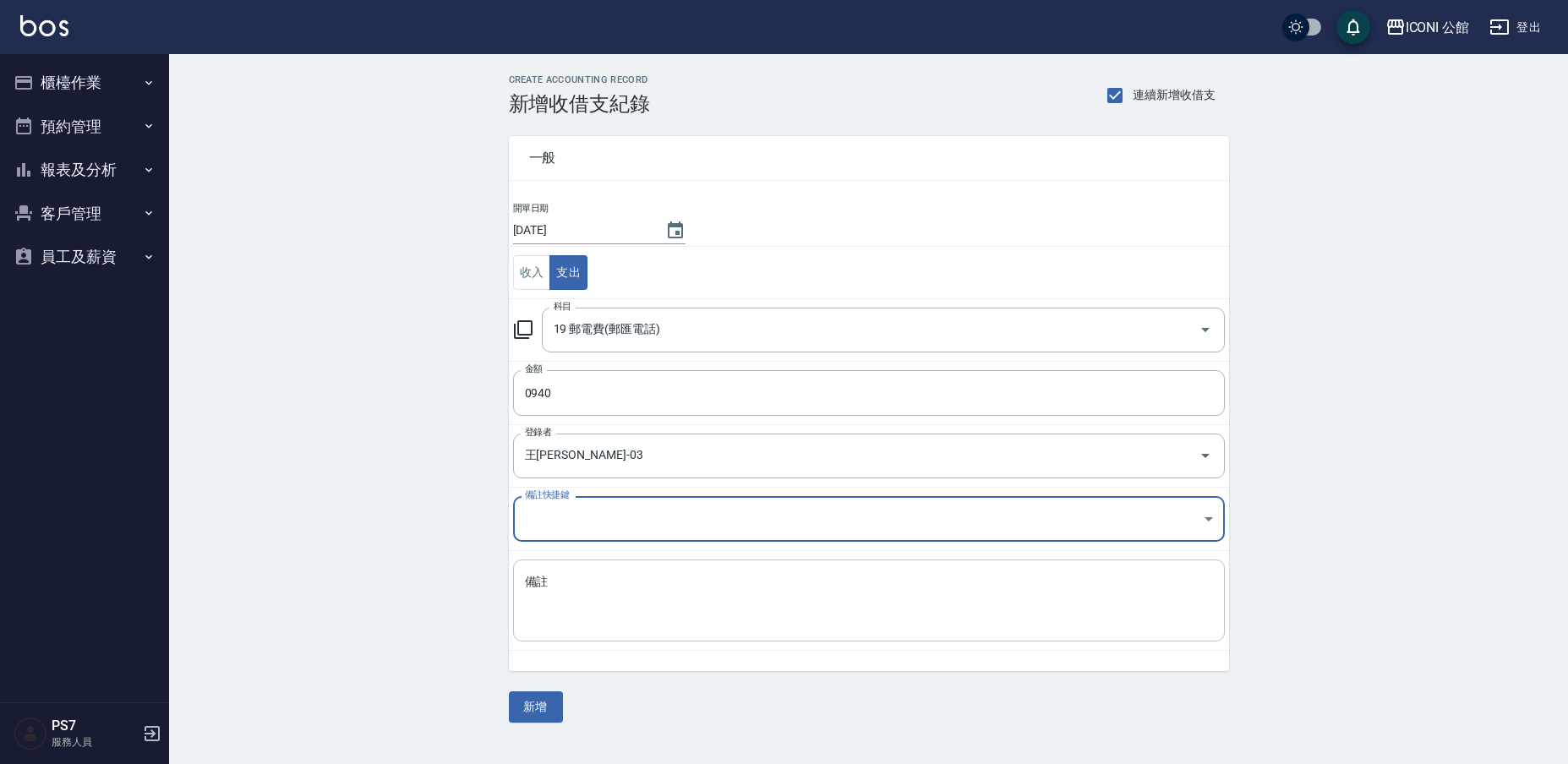
click at [611, 598] on textarea "備註" at bounding box center [869, 601] width 688 height 55
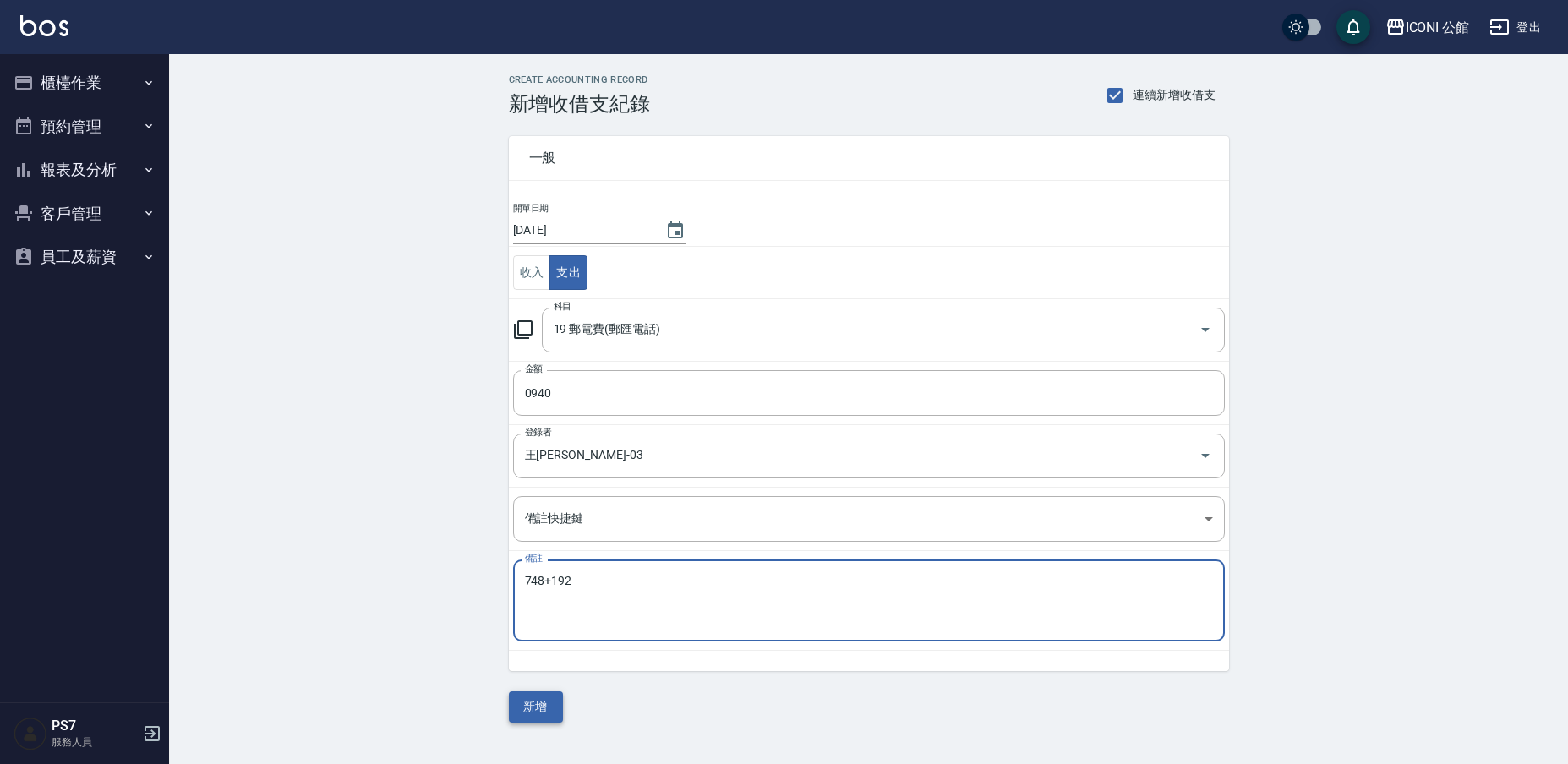
type textarea "748+192"
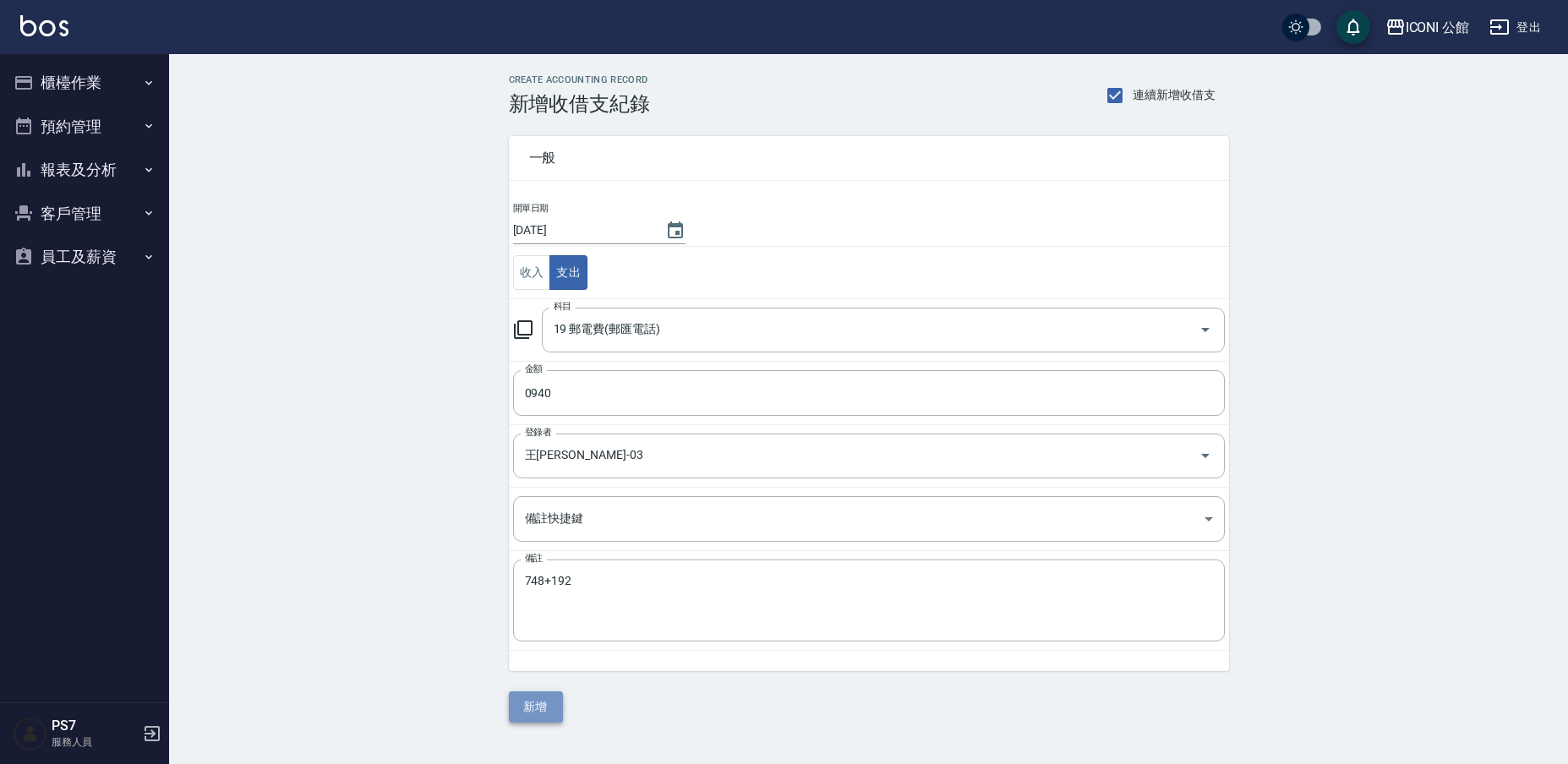
click at [547, 709] on button "新增" at bounding box center [536, 707] width 54 height 31
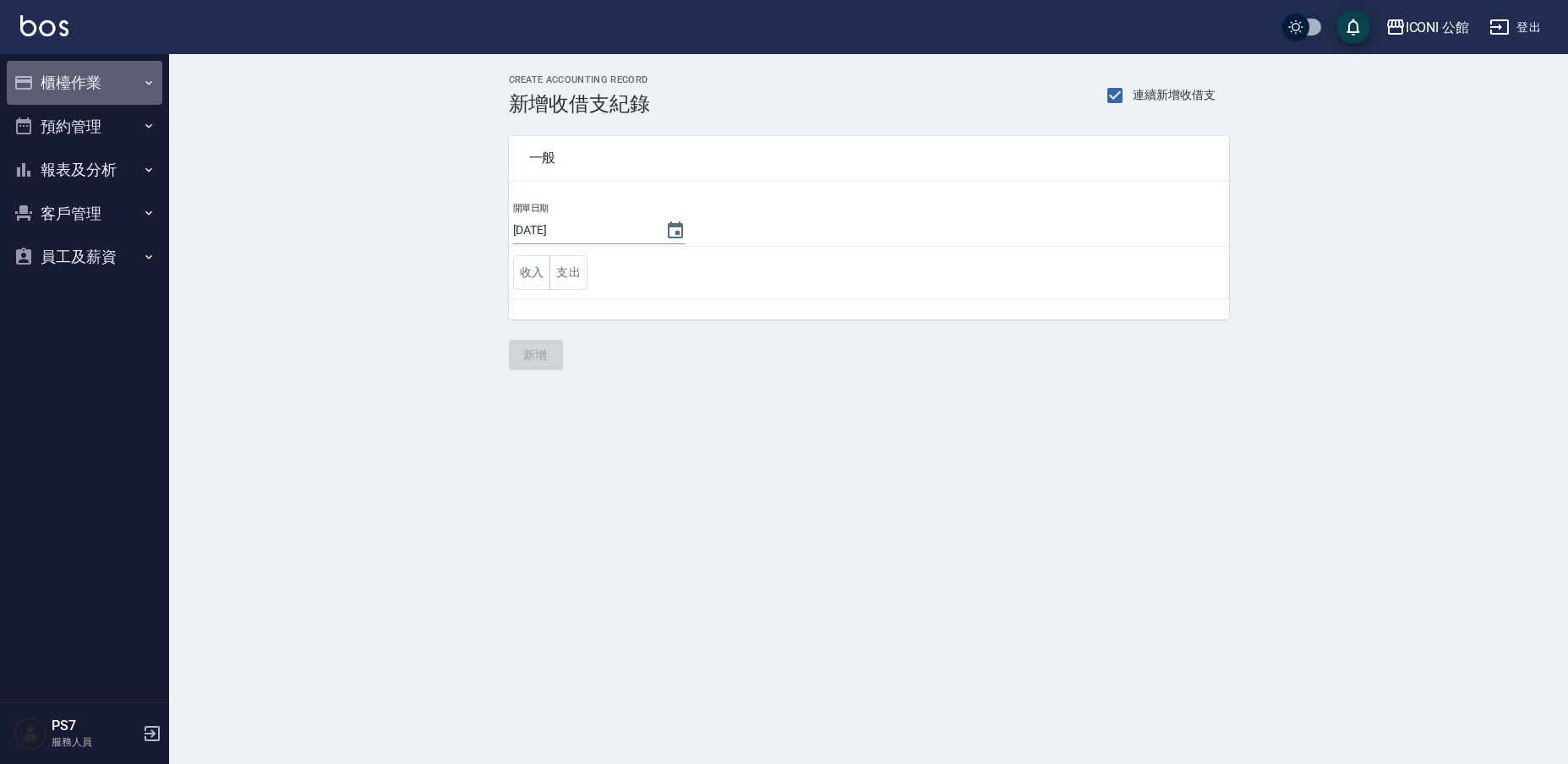
click at [74, 81] on button "櫃檯作業" at bounding box center [85, 83] width 156 height 44
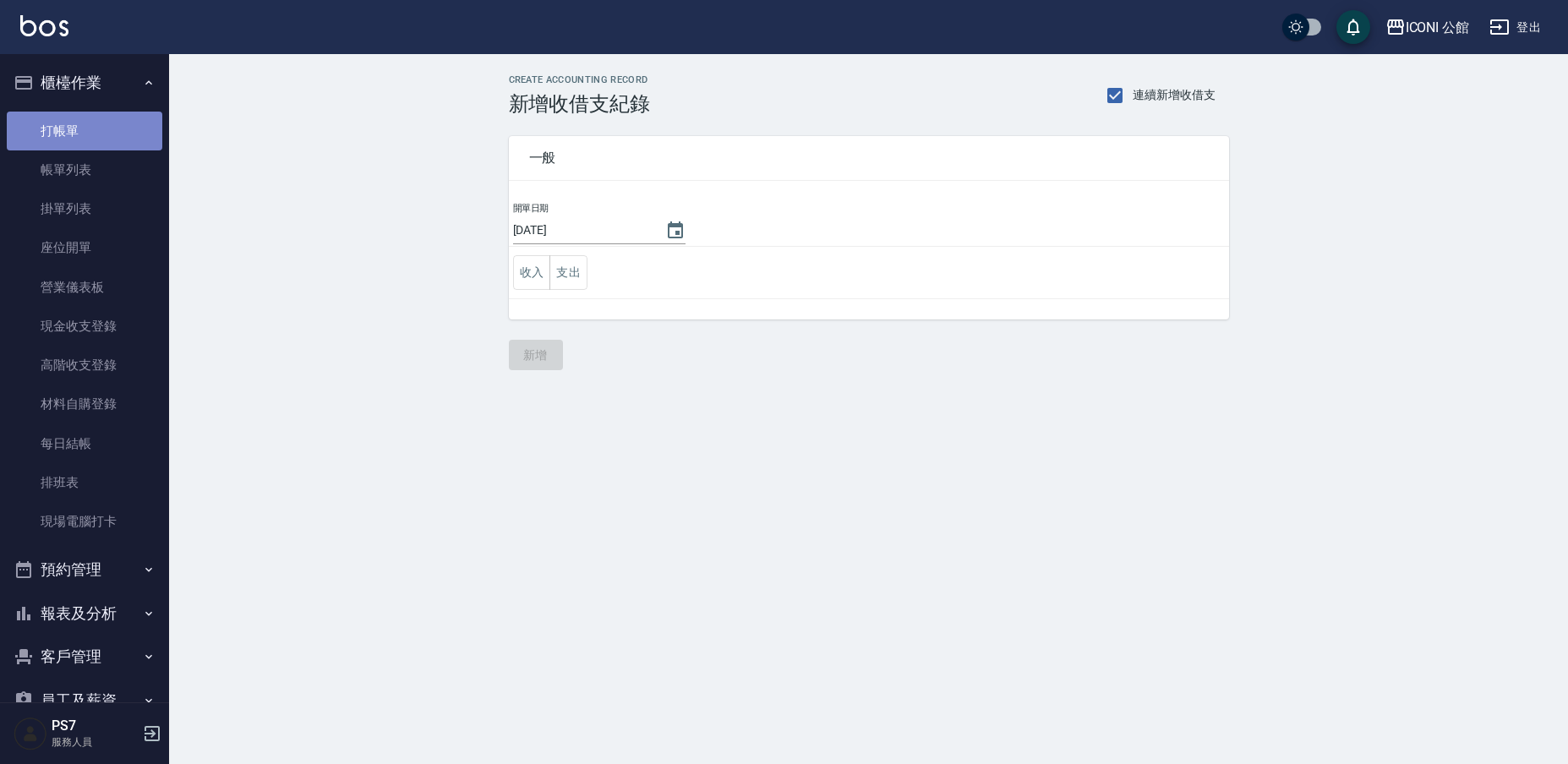
click at [86, 135] on link "打帳單" at bounding box center [85, 131] width 156 height 39
